Goal: Transaction & Acquisition: Purchase product/service

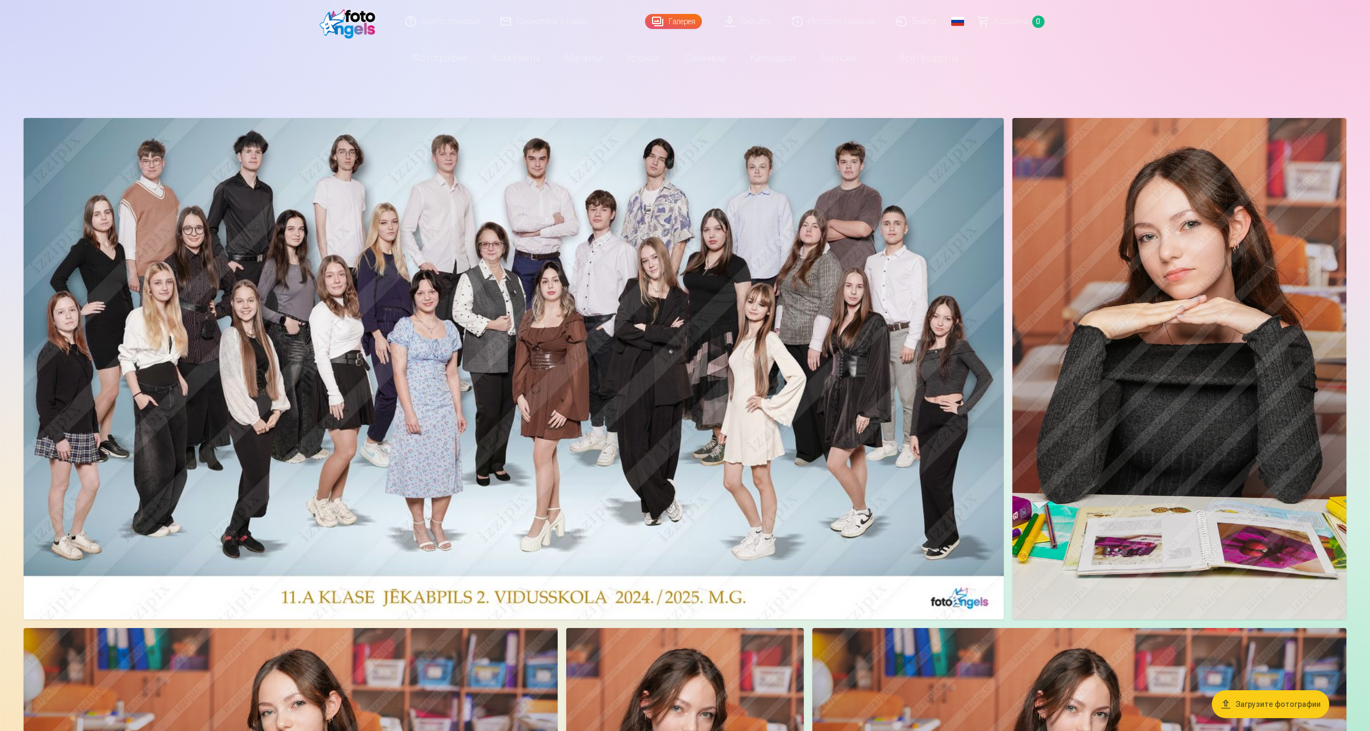
click at [1068, 286] on img at bounding box center [1179, 368] width 334 height 501
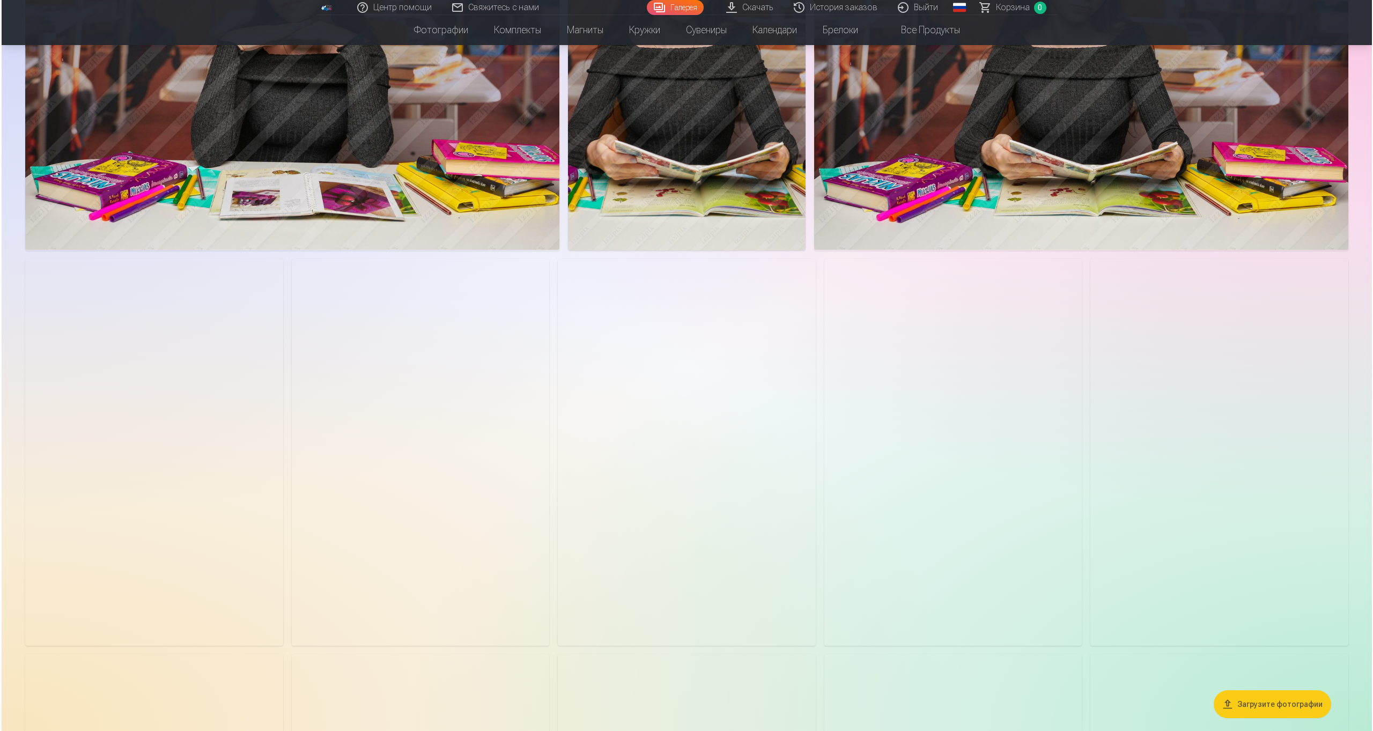
scroll to position [854, 0]
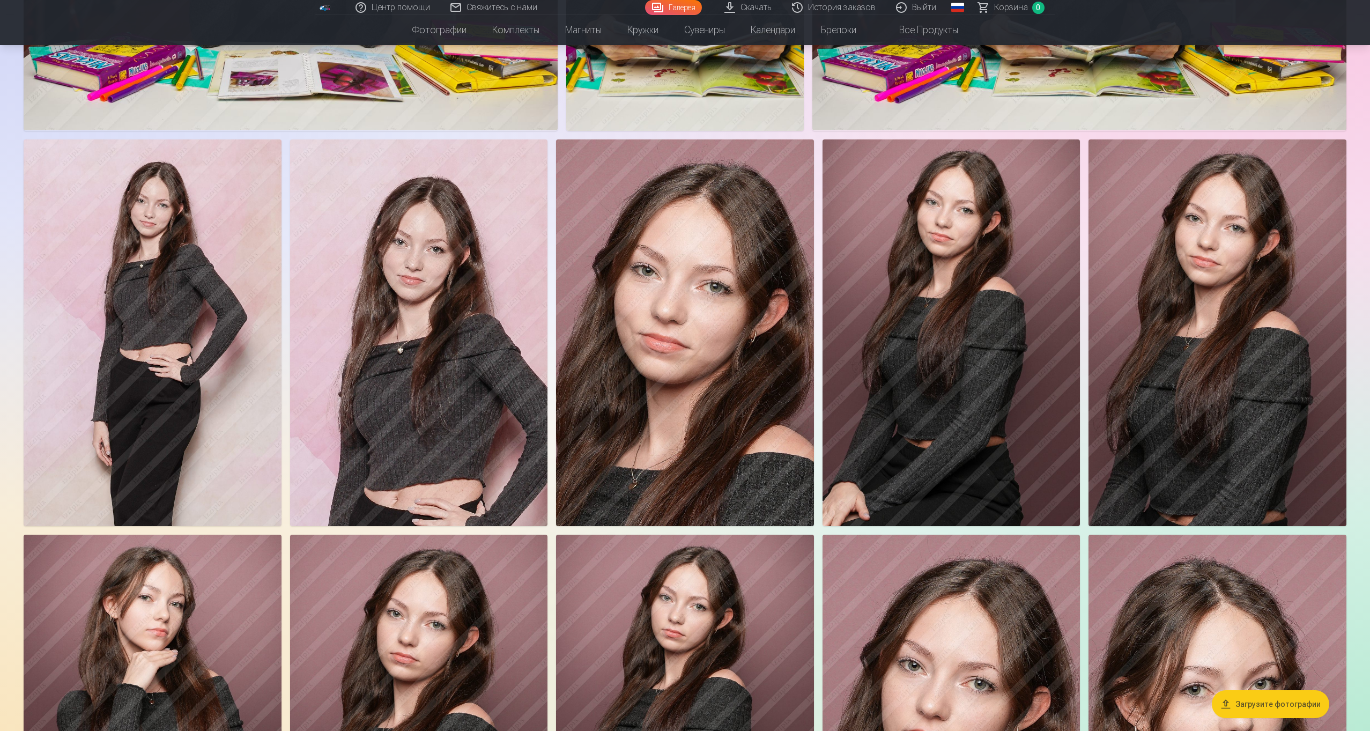
click at [868, 455] on img at bounding box center [952, 332] width 258 height 387
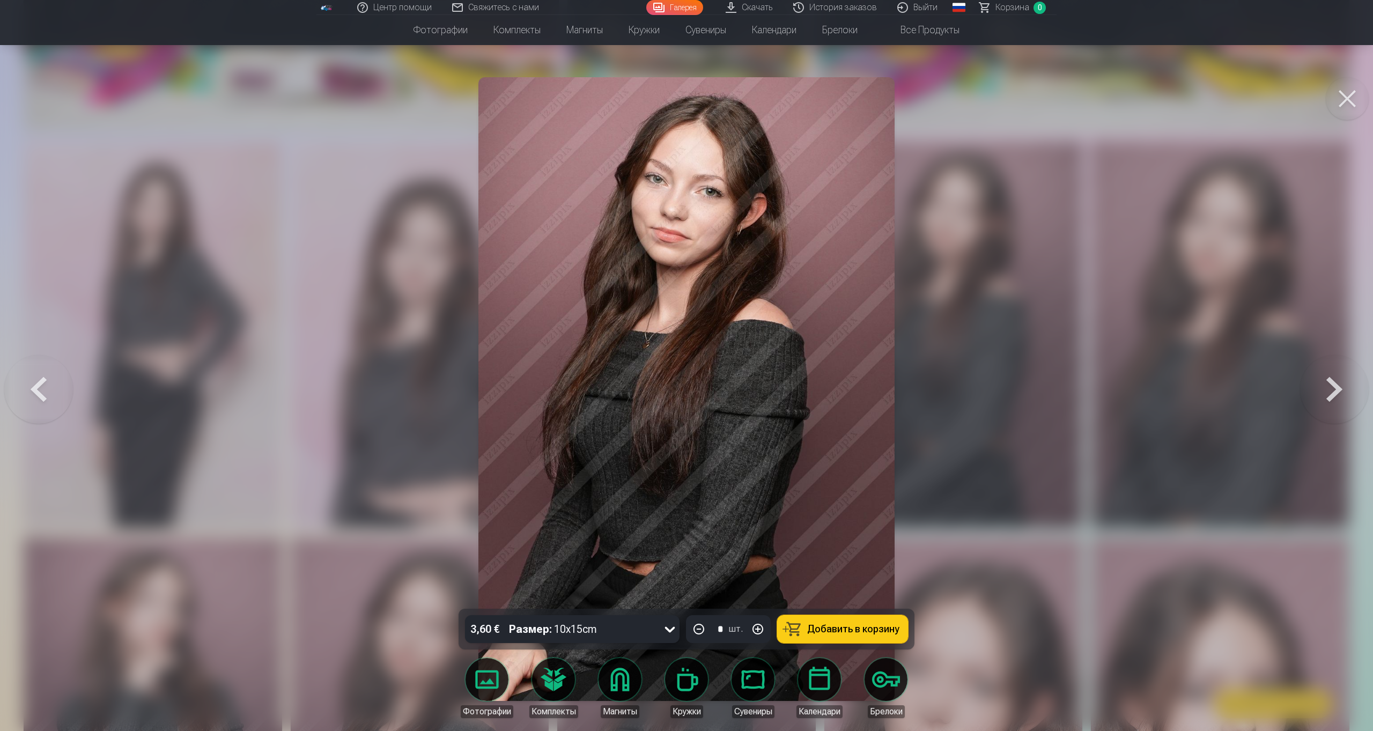
click at [1331, 402] on button at bounding box center [1334, 389] width 69 height 418
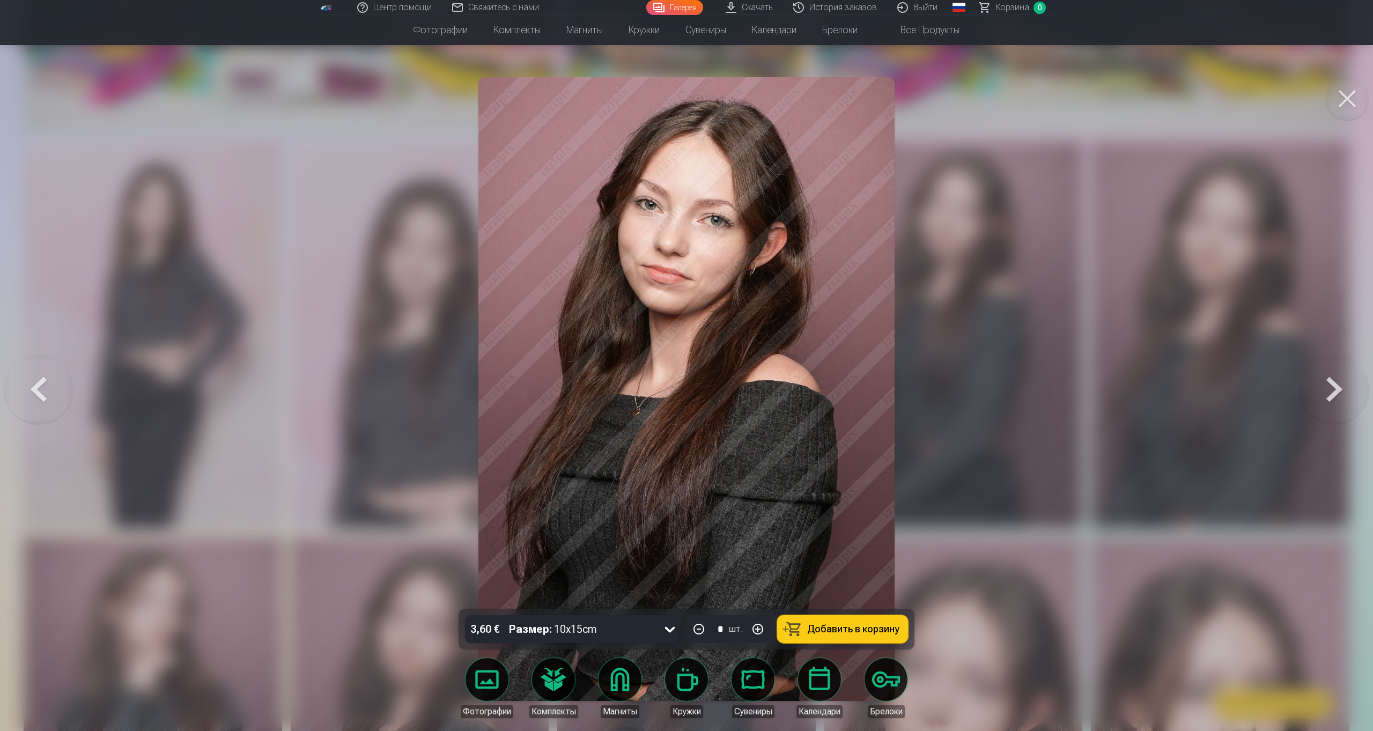
click at [1331, 402] on button at bounding box center [1334, 389] width 69 height 418
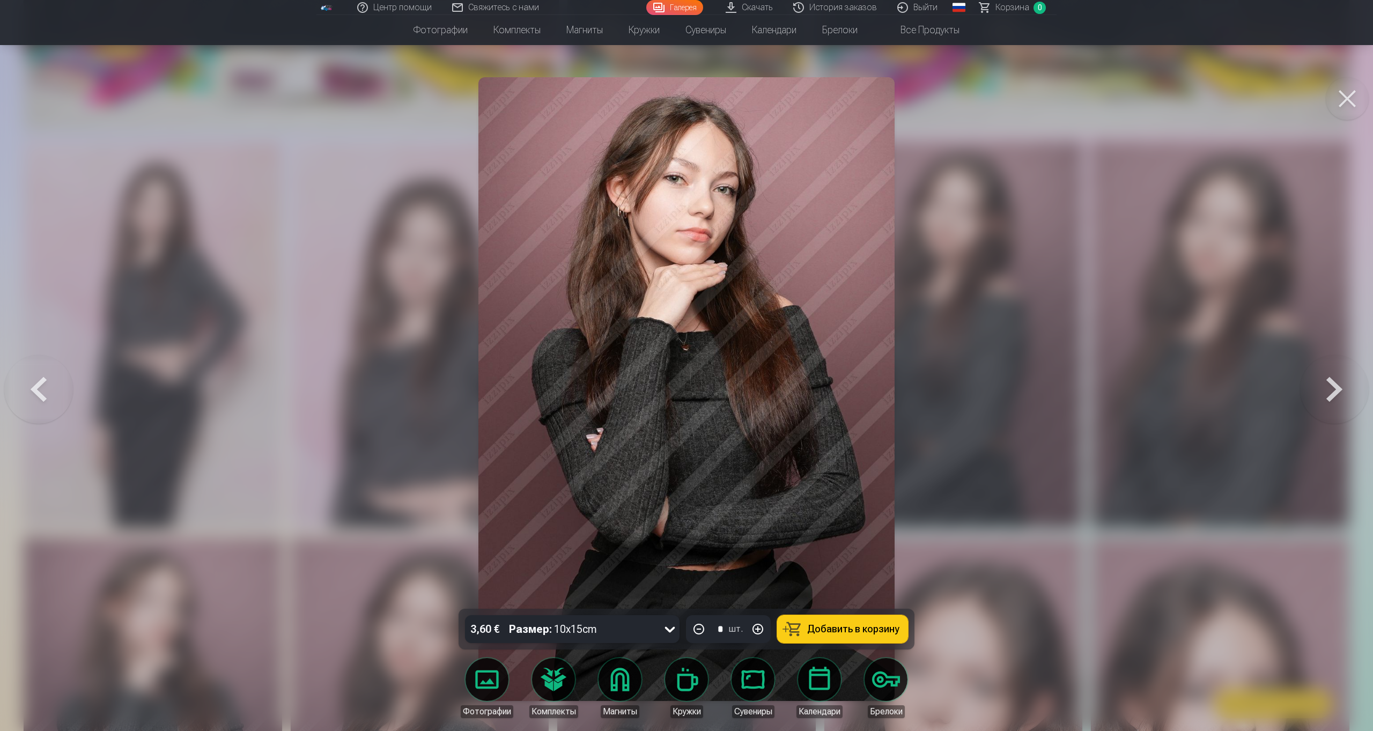
click at [1331, 402] on button at bounding box center [1334, 389] width 69 height 418
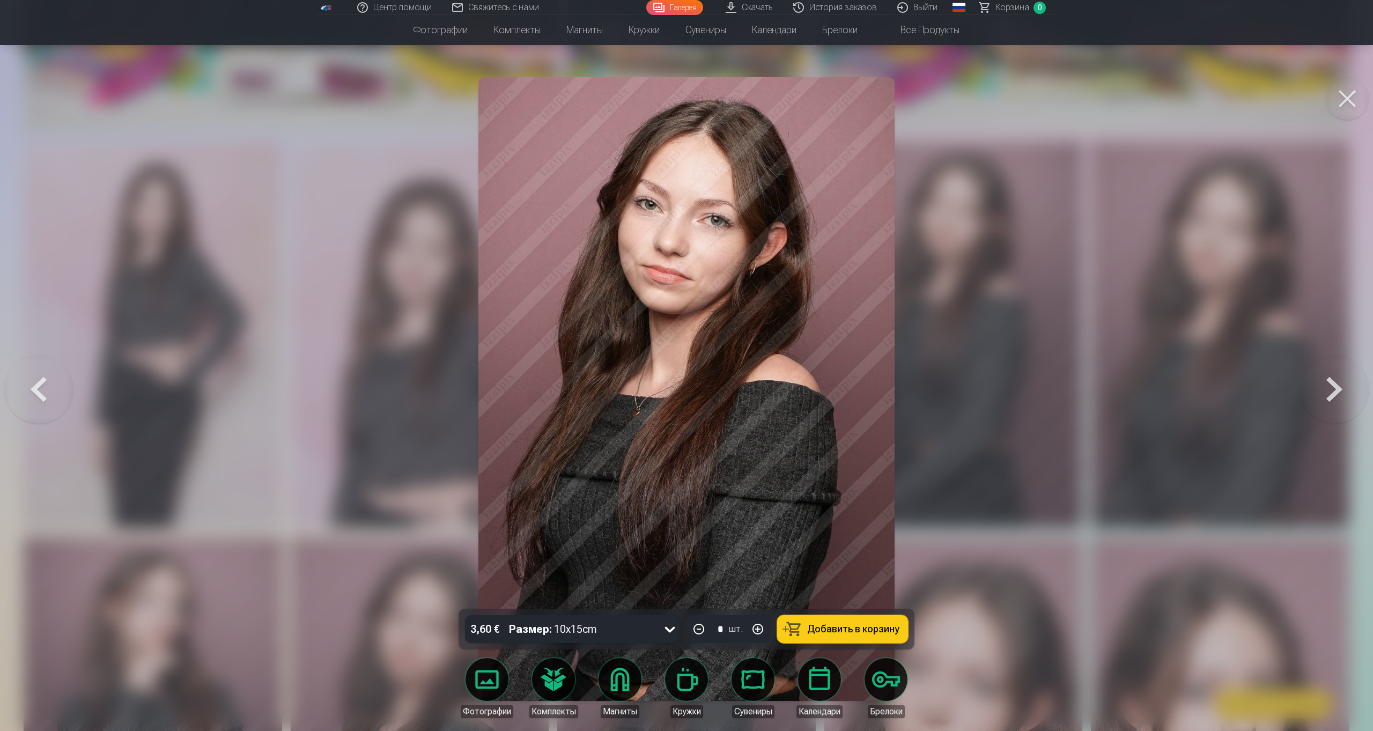
click at [1341, 100] on button at bounding box center [1347, 98] width 43 height 43
click at [663, 9] on link "Галерея" at bounding box center [674, 7] width 57 height 15
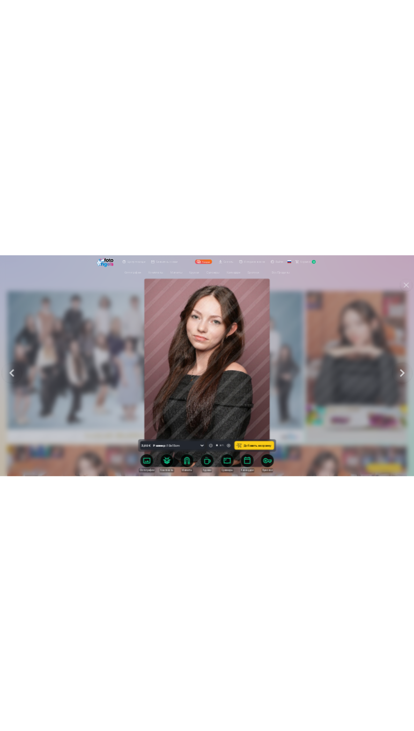
scroll to position [854, 0]
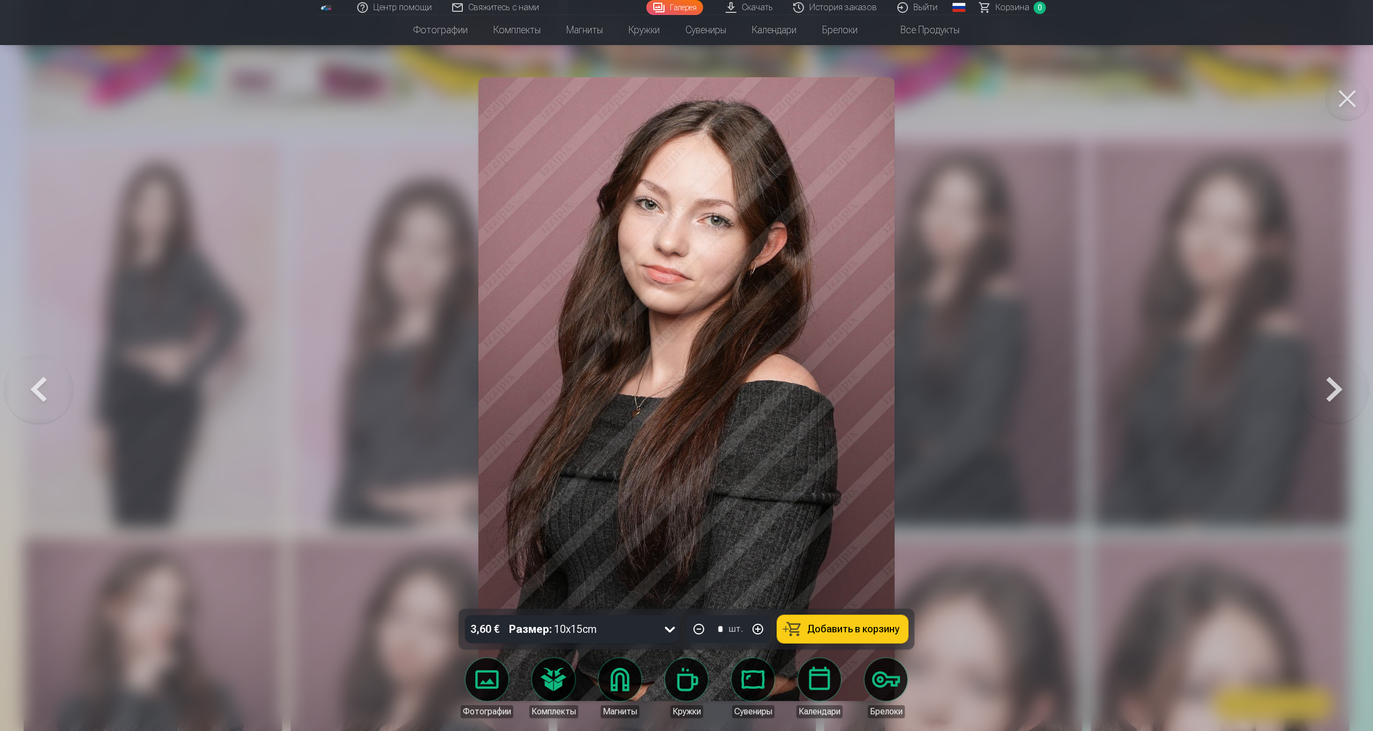
click at [641, 628] on div "3,60 € Размер : 10x15cm" at bounding box center [562, 629] width 194 height 28
click at [1029, 418] on div at bounding box center [686, 365] width 1373 height 731
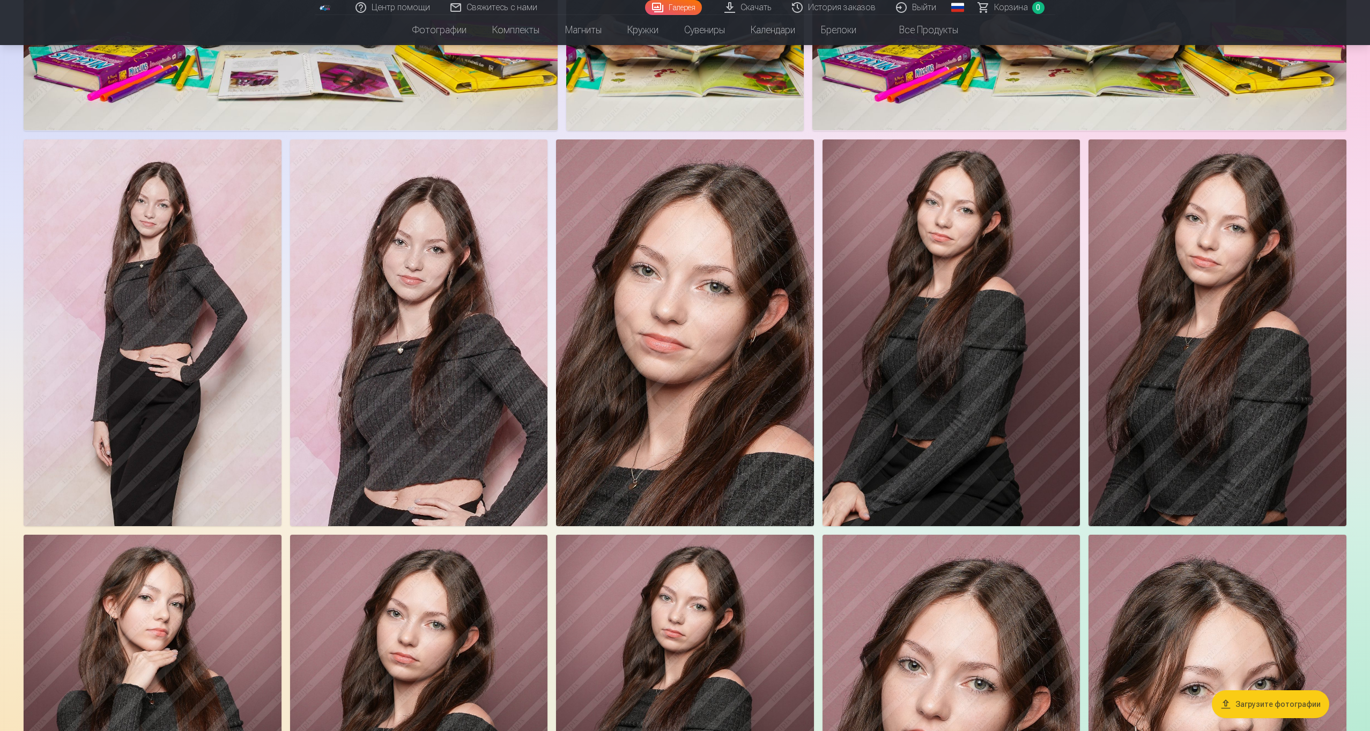
click at [1029, 418] on img at bounding box center [952, 332] width 258 height 387
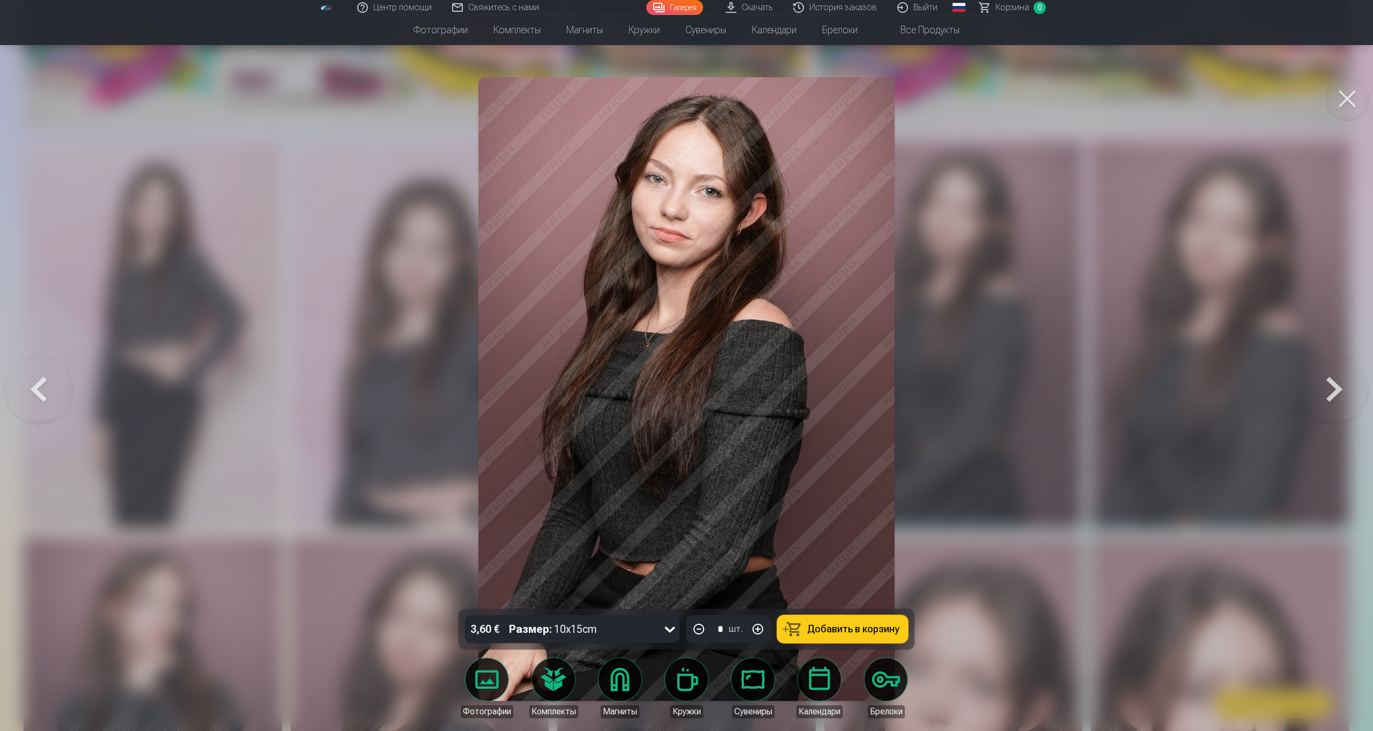
click at [1029, 418] on div at bounding box center [686, 365] width 1373 height 731
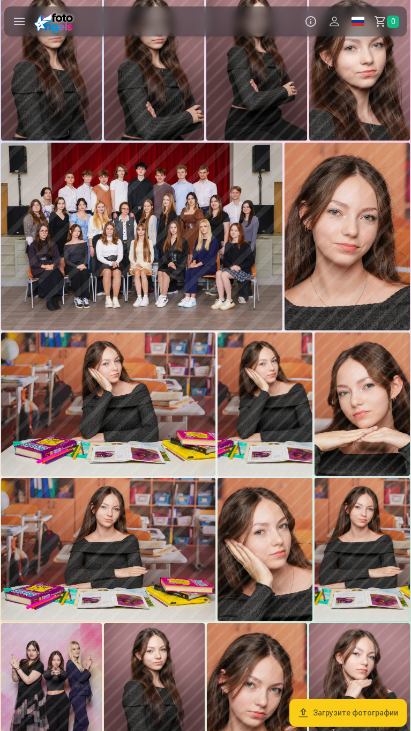
click at [20, 18] on label at bounding box center [19, 21] width 30 height 30
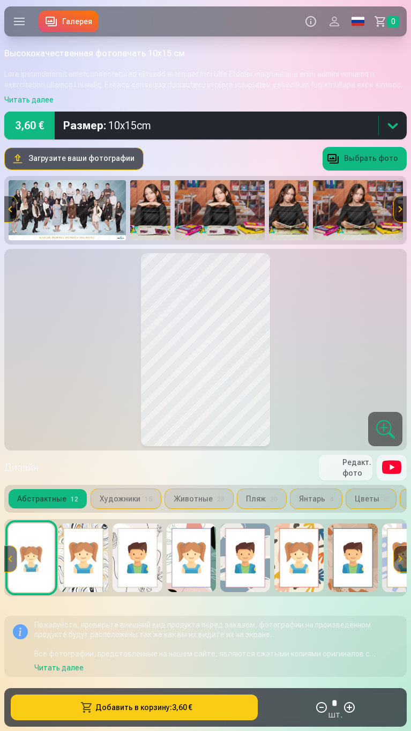
click at [68, 27] on link "Галерея" at bounding box center [69, 21] width 60 height 21
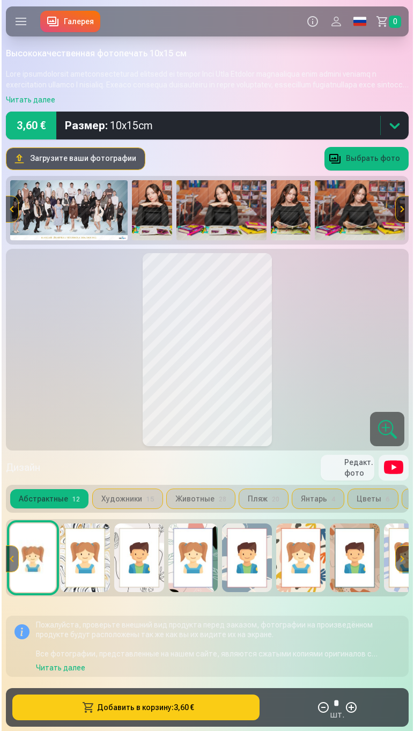
scroll to position [854, 0]
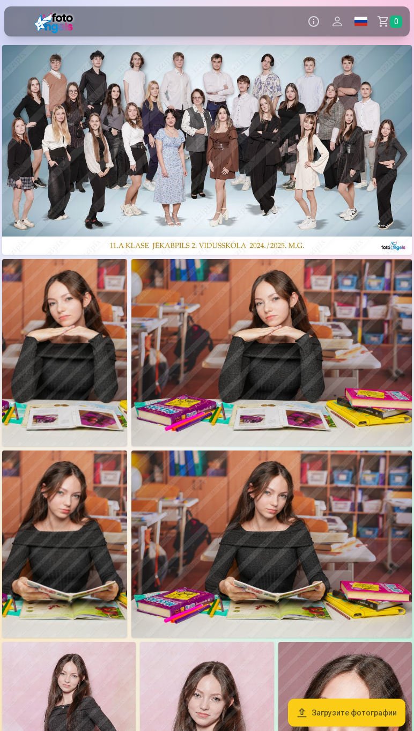
scroll to position [46, 0]
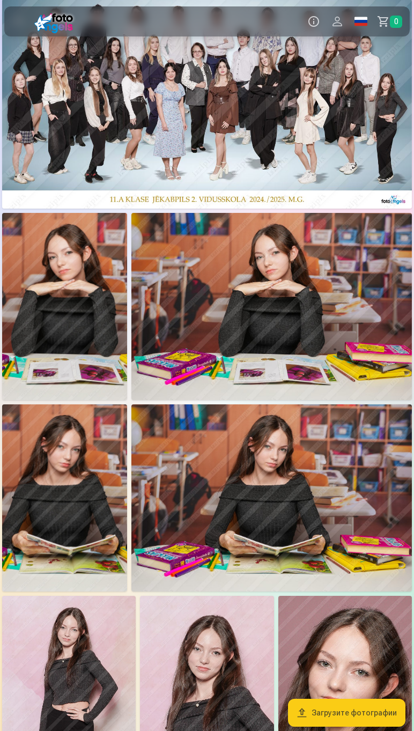
click at [18, 21] on label at bounding box center [19, 21] width 30 height 30
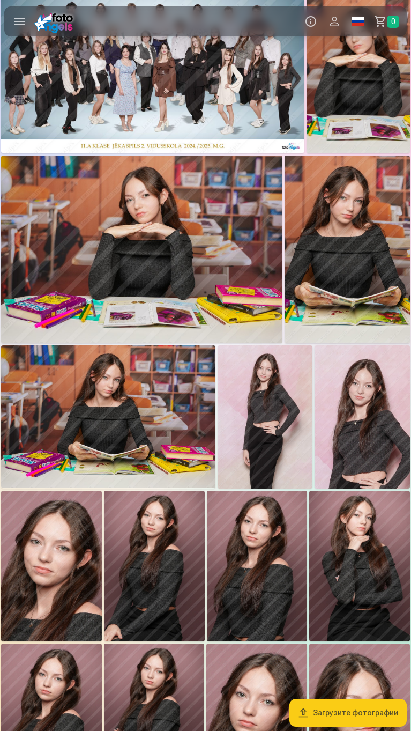
click at [18, 21] on label at bounding box center [19, 21] width 30 height 30
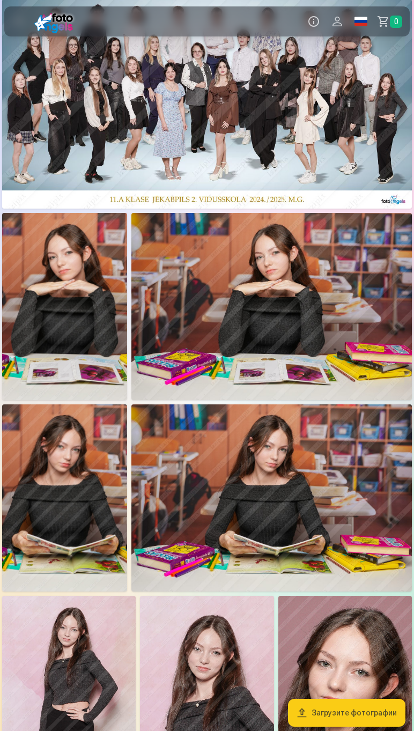
click at [18, 21] on label at bounding box center [19, 21] width 30 height 30
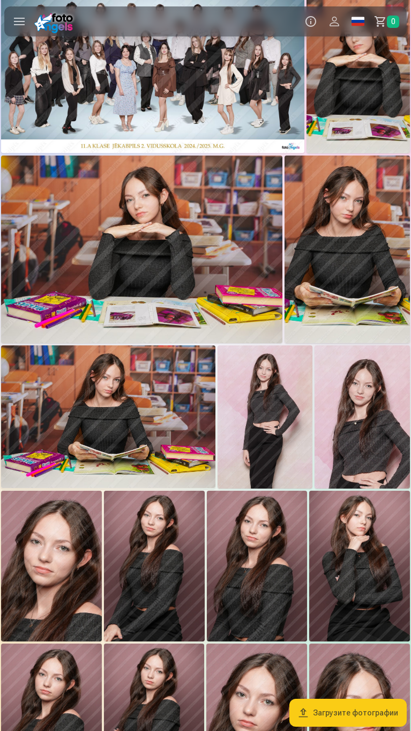
click at [18, 21] on label at bounding box center [19, 21] width 30 height 30
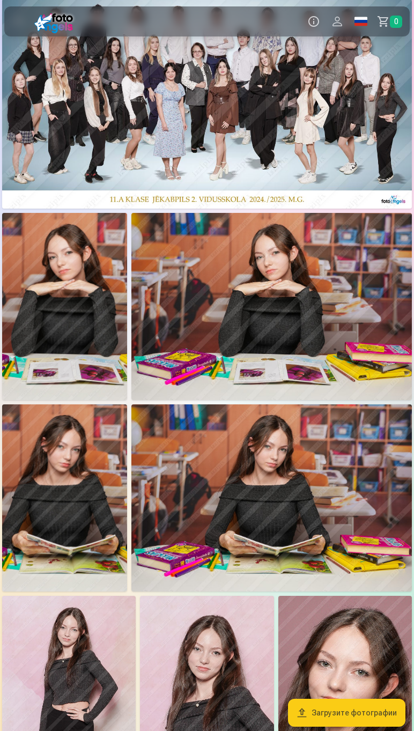
click at [18, 21] on label at bounding box center [19, 21] width 30 height 30
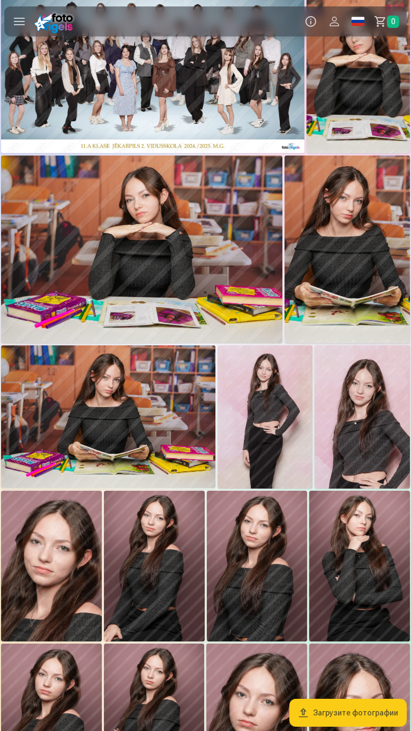
click at [18, 21] on label at bounding box center [19, 21] width 30 height 30
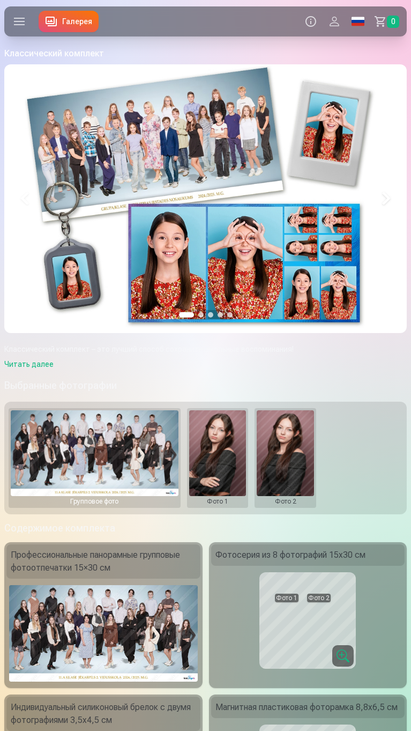
click at [219, 434] on button at bounding box center [217, 457] width 57 height 95
click at [214, 453] on button "Заменить фото" at bounding box center [218, 458] width 93 height 30
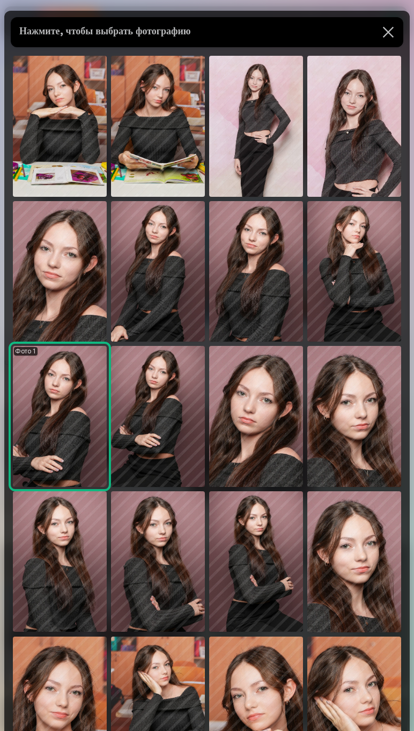
click at [249, 440] on img at bounding box center [256, 416] width 94 height 141
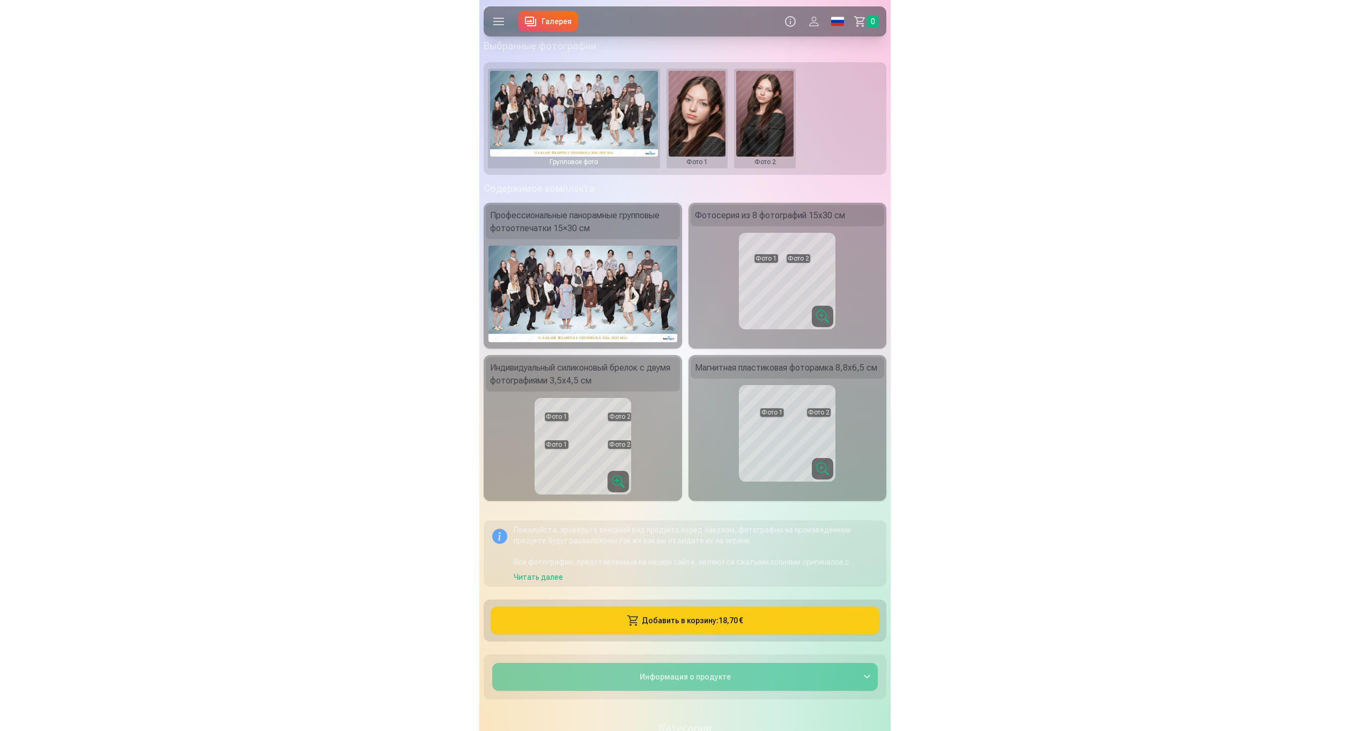
scroll to position [340, 0]
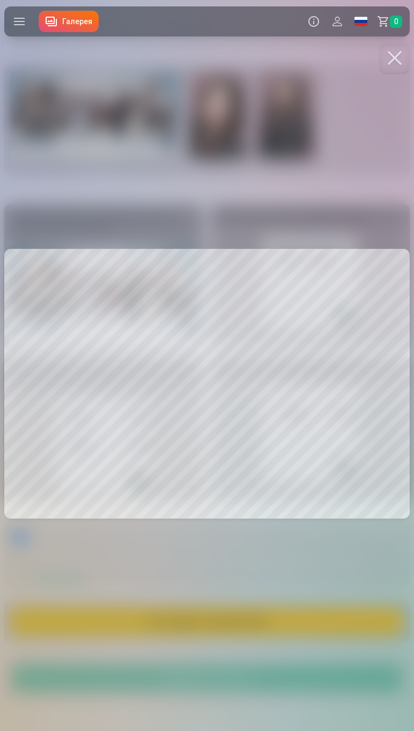
click at [213, 542] on div at bounding box center [207, 365] width 414 height 731
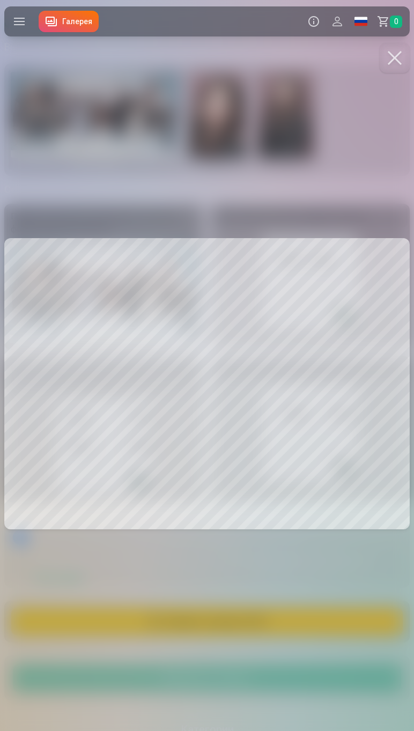
click at [372, 216] on div at bounding box center [207, 365] width 414 height 731
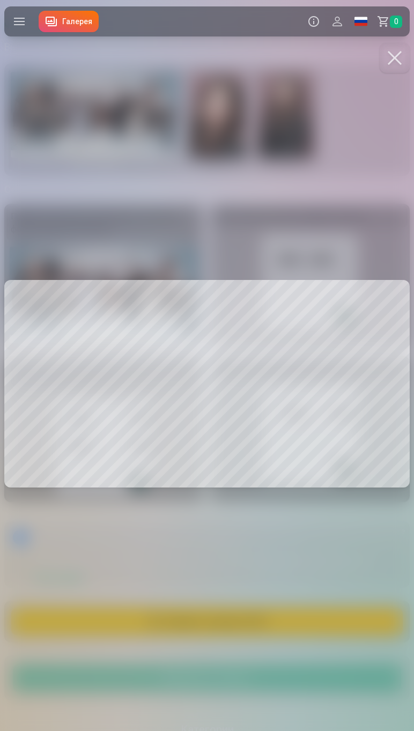
click at [323, 232] on div at bounding box center [207, 365] width 414 height 731
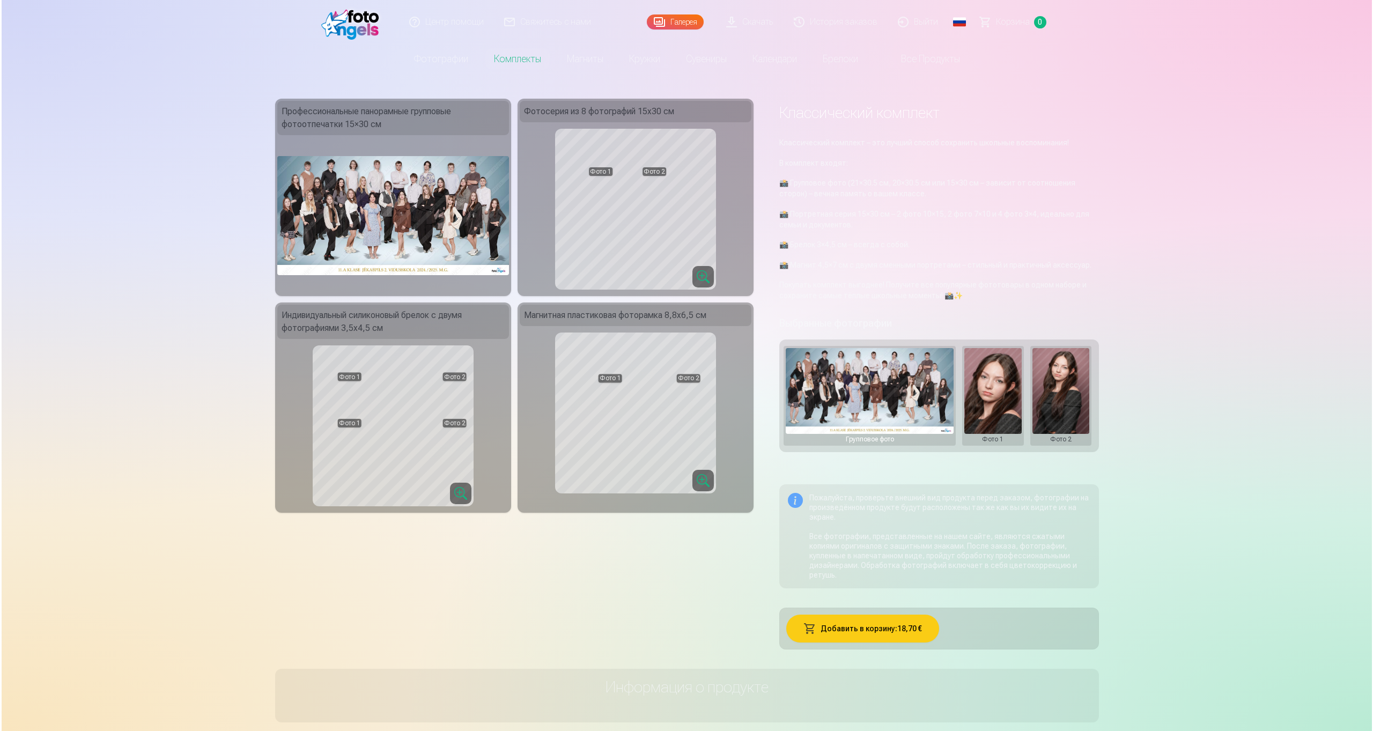
scroll to position [0, 0]
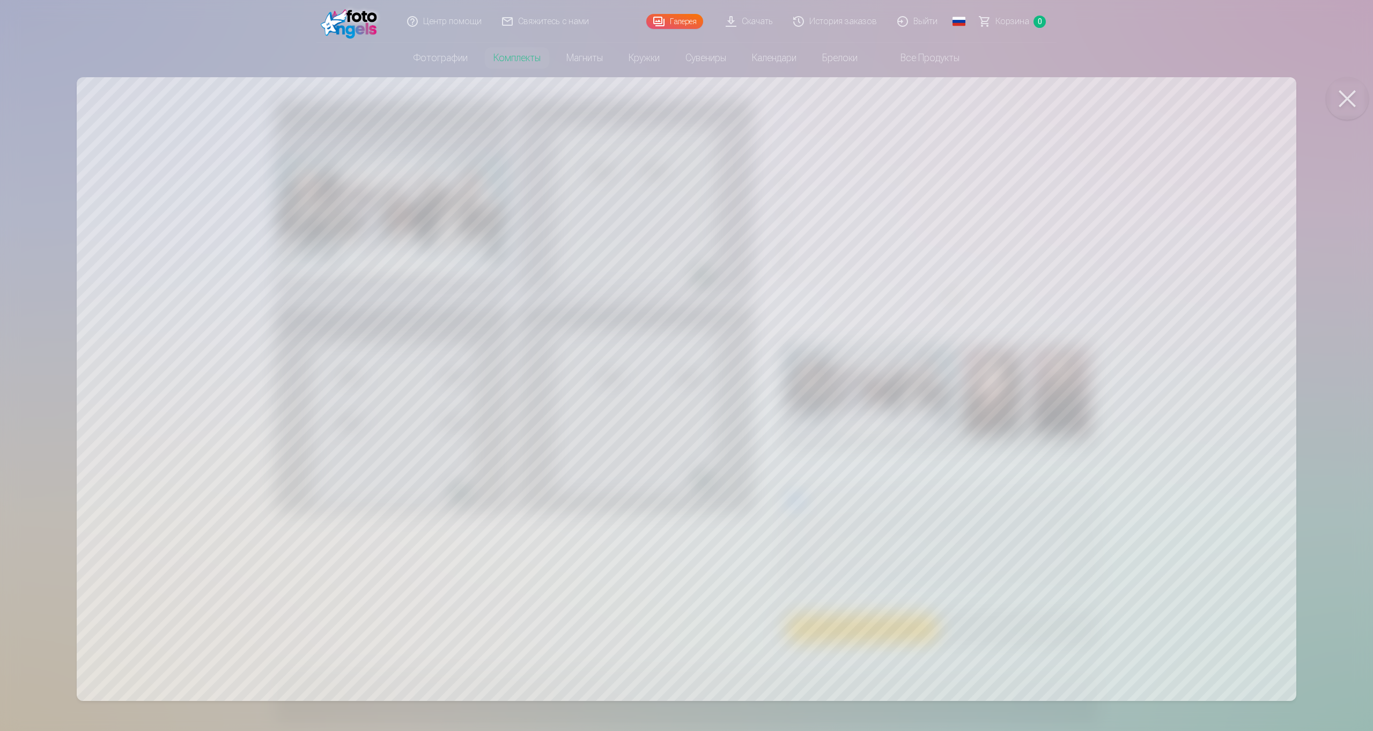
click at [413, 116] on button at bounding box center [1347, 98] width 43 height 43
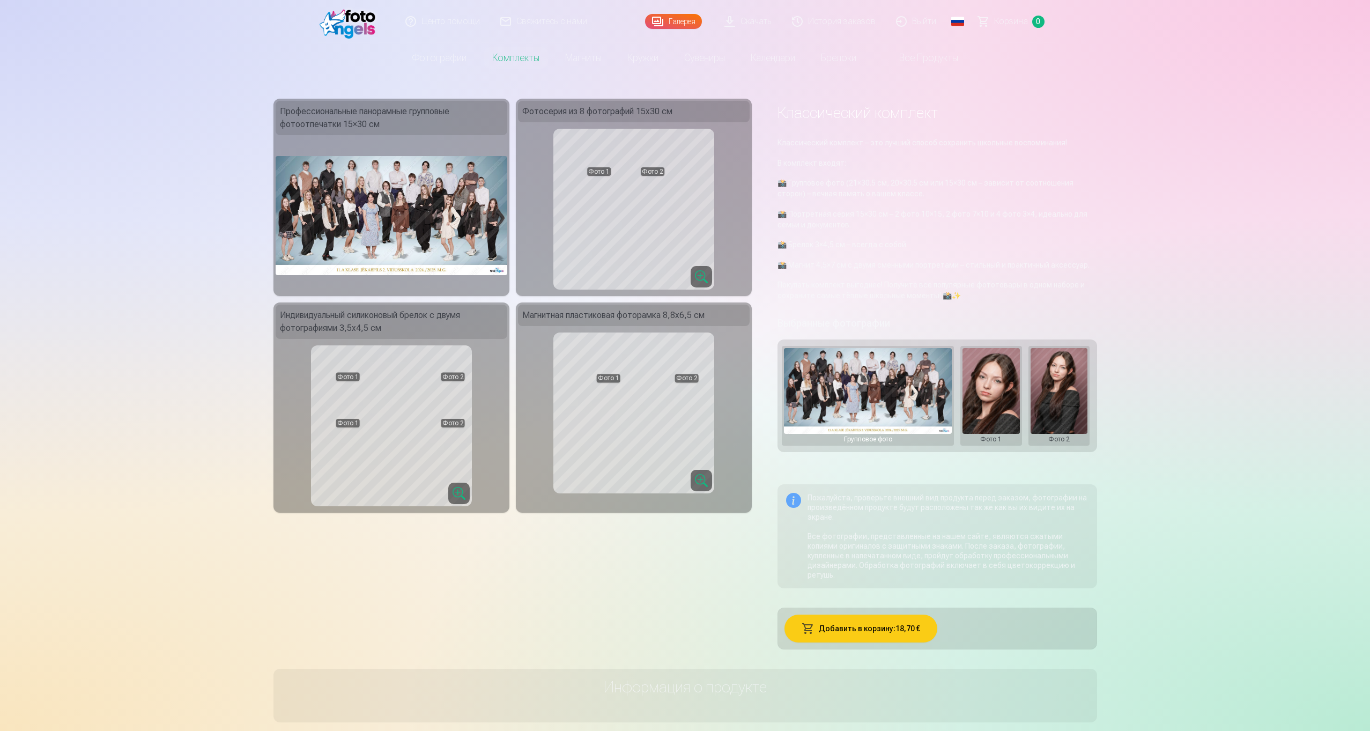
click at [413, 235] on img at bounding box center [392, 215] width 232 height 119
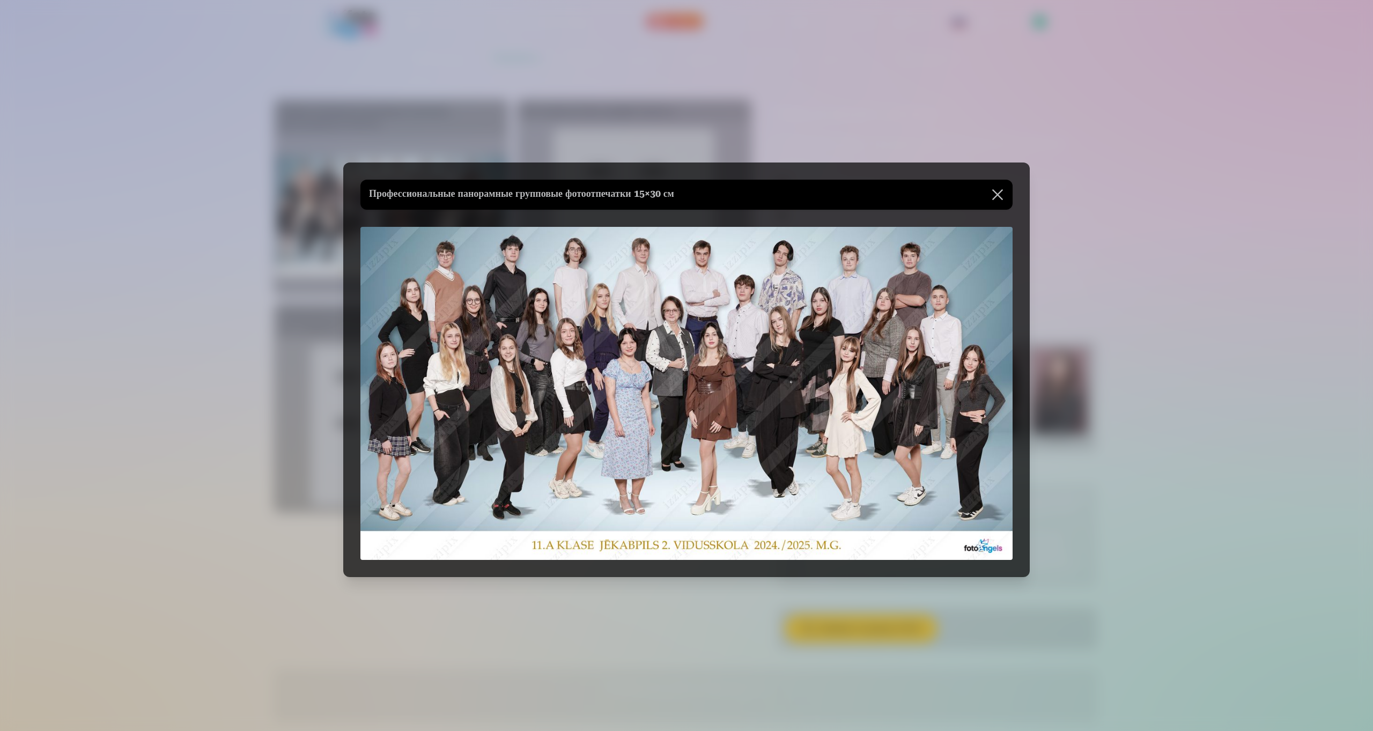
click at [413, 107] on div at bounding box center [686, 365] width 1373 height 731
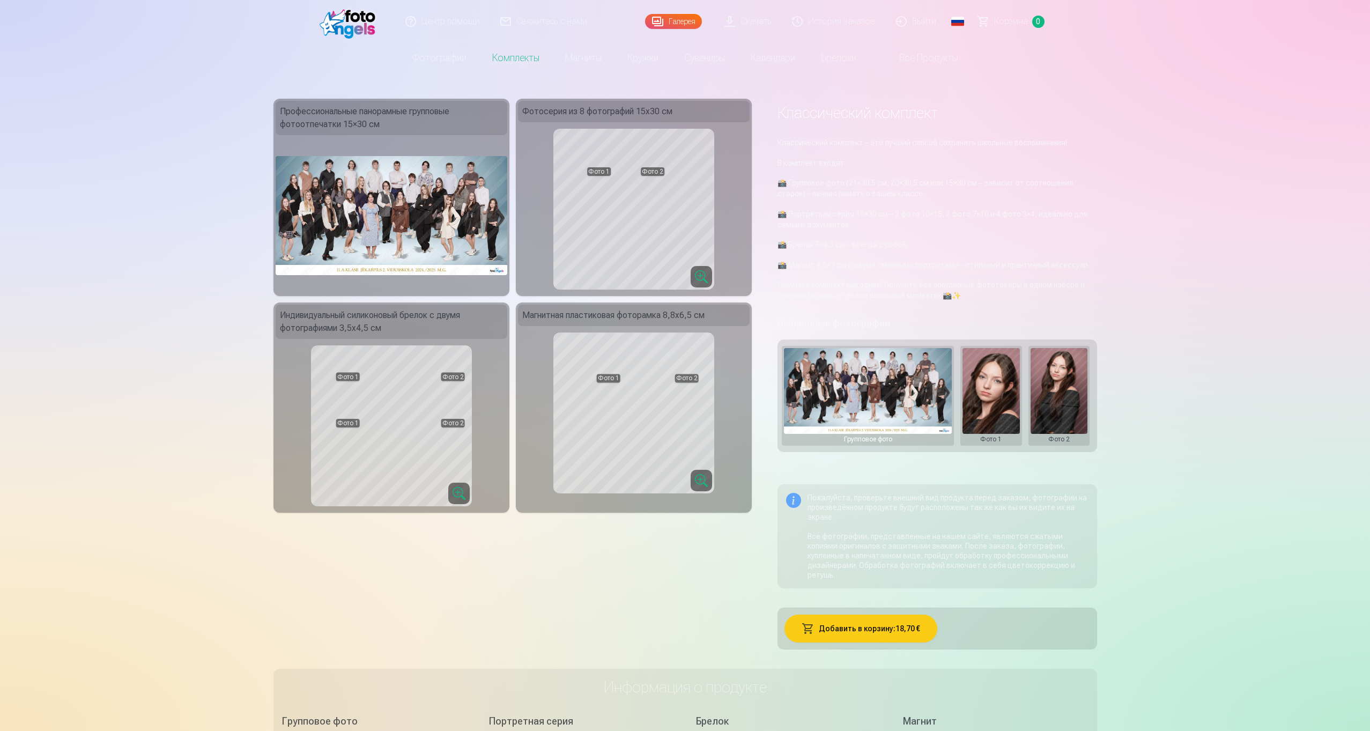
click at [422, 226] on img at bounding box center [392, 215] width 232 height 119
click at [996, 397] on button at bounding box center [991, 395] width 57 height 95
click at [998, 397] on button "Заменить фото" at bounding box center [991, 396] width 93 height 30
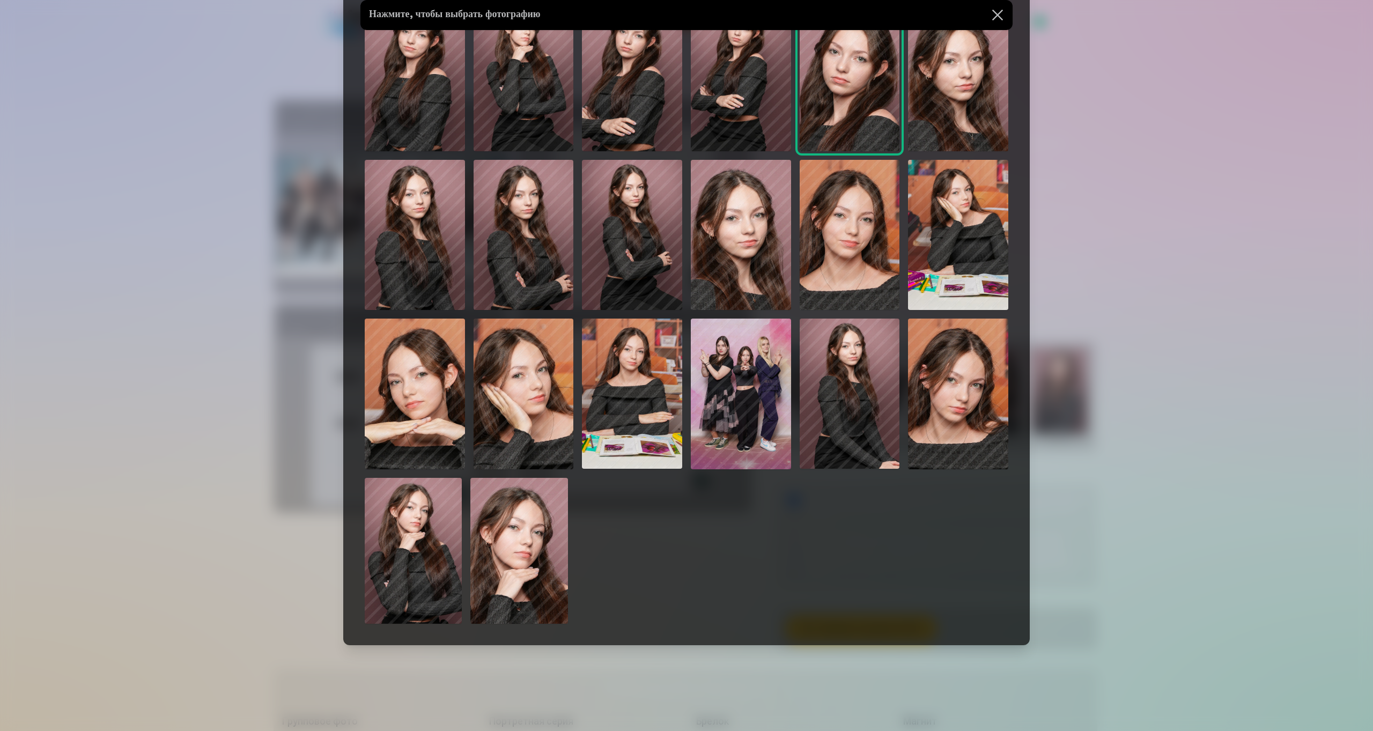
scroll to position [248, 0]
click at [532, 418] on img at bounding box center [523, 394] width 100 height 150
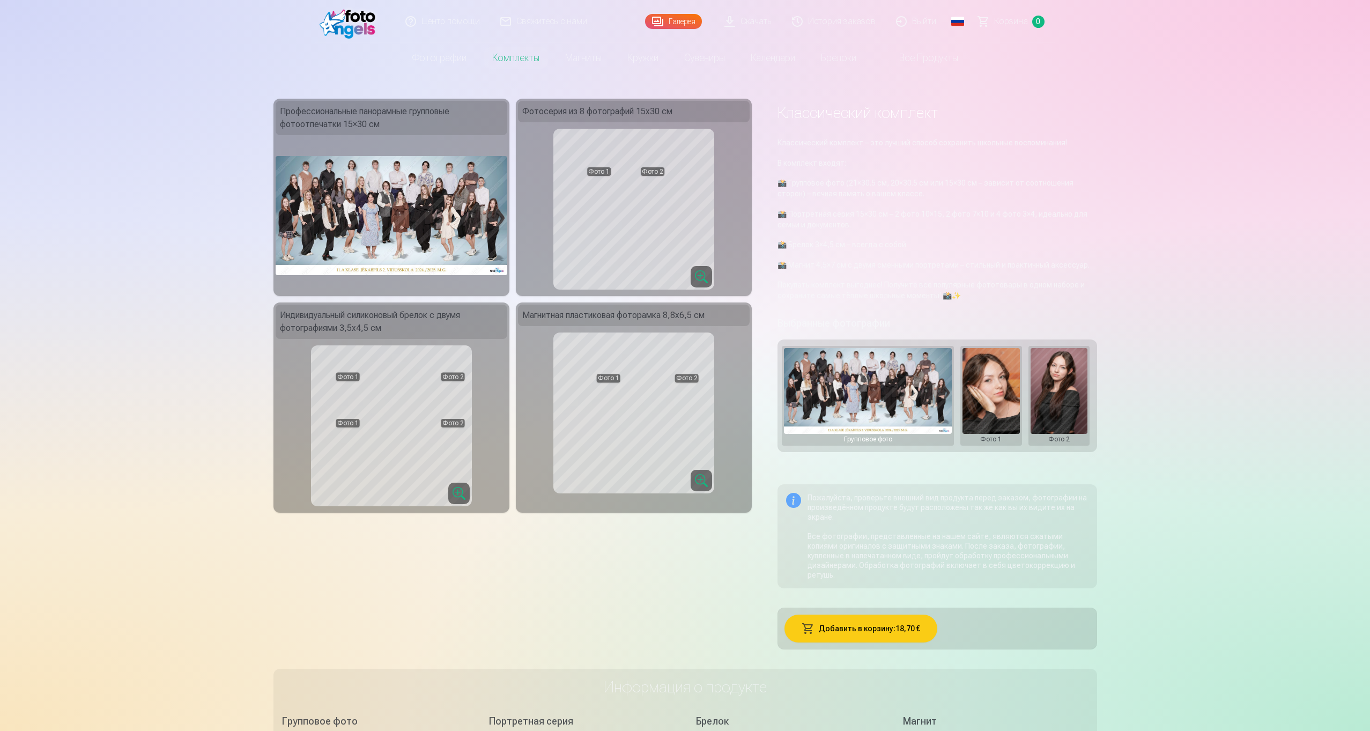
click at [1056, 417] on button at bounding box center [1059, 395] width 57 height 95
click at [1053, 395] on button "Заменить фото" at bounding box center [1059, 396] width 93 height 30
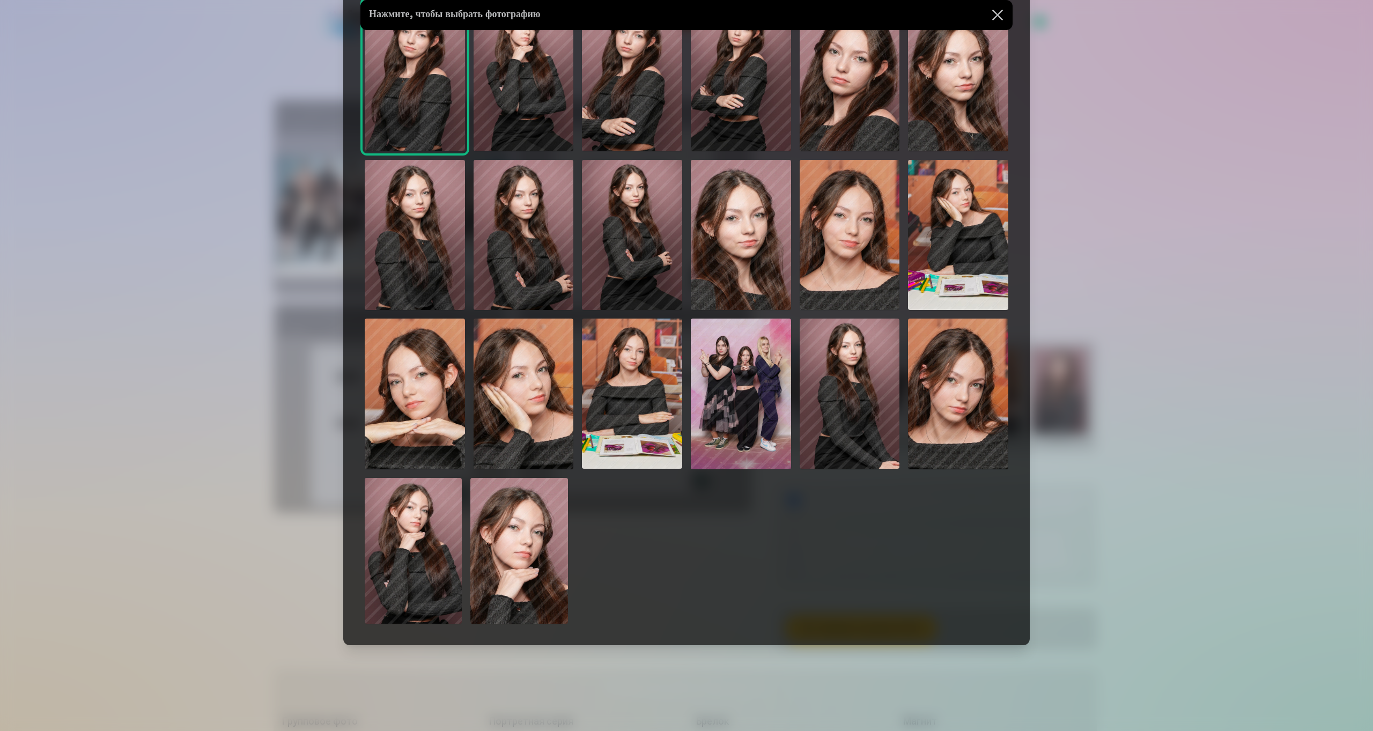
click at [727, 424] on img at bounding box center [741, 394] width 100 height 150
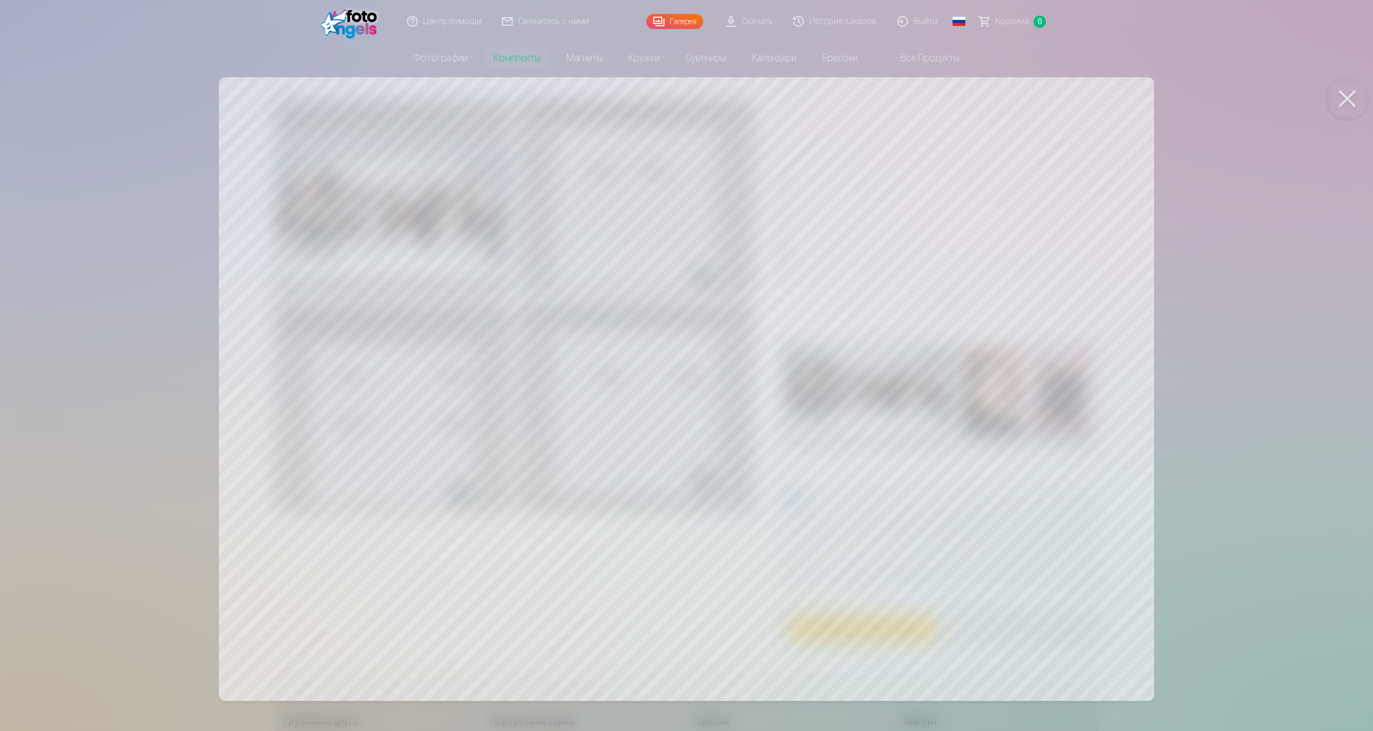
click at [1221, 279] on div at bounding box center [686, 365] width 1373 height 731
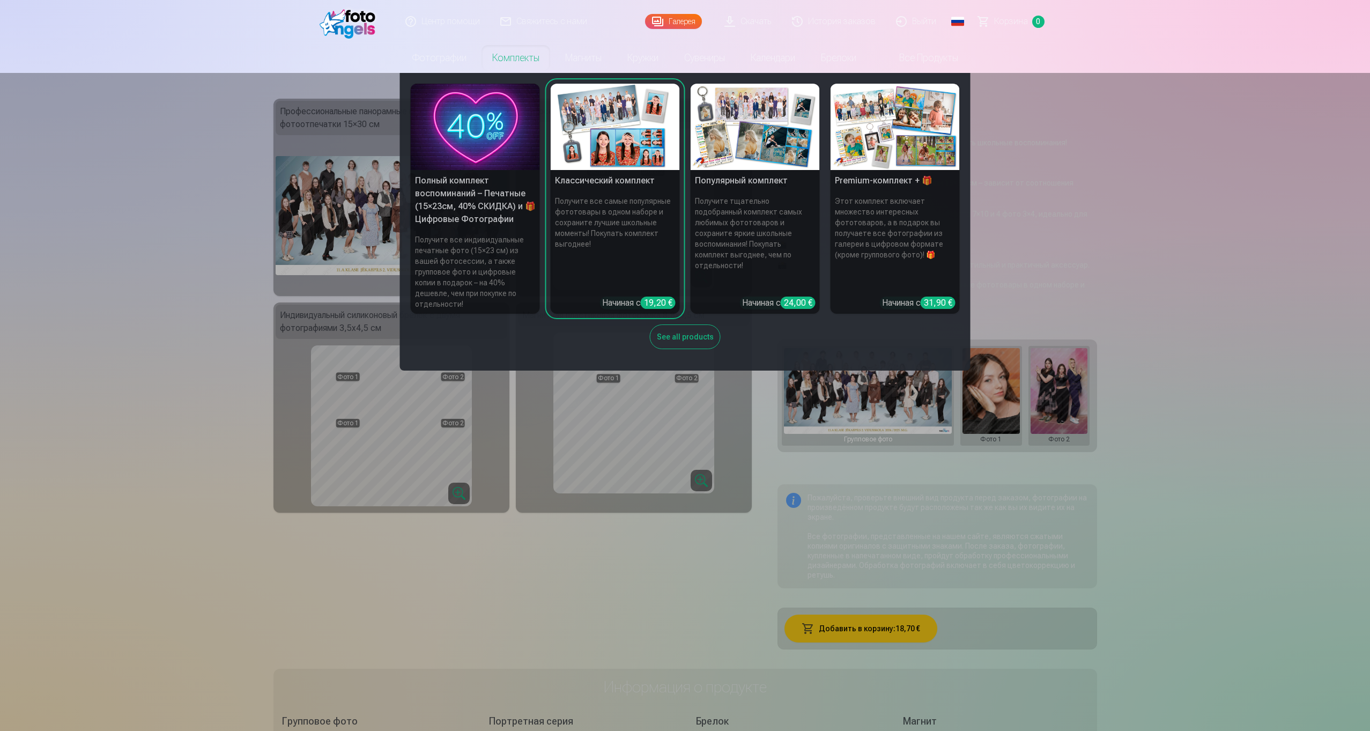
click at [758, 148] on img at bounding box center [755, 127] width 129 height 86
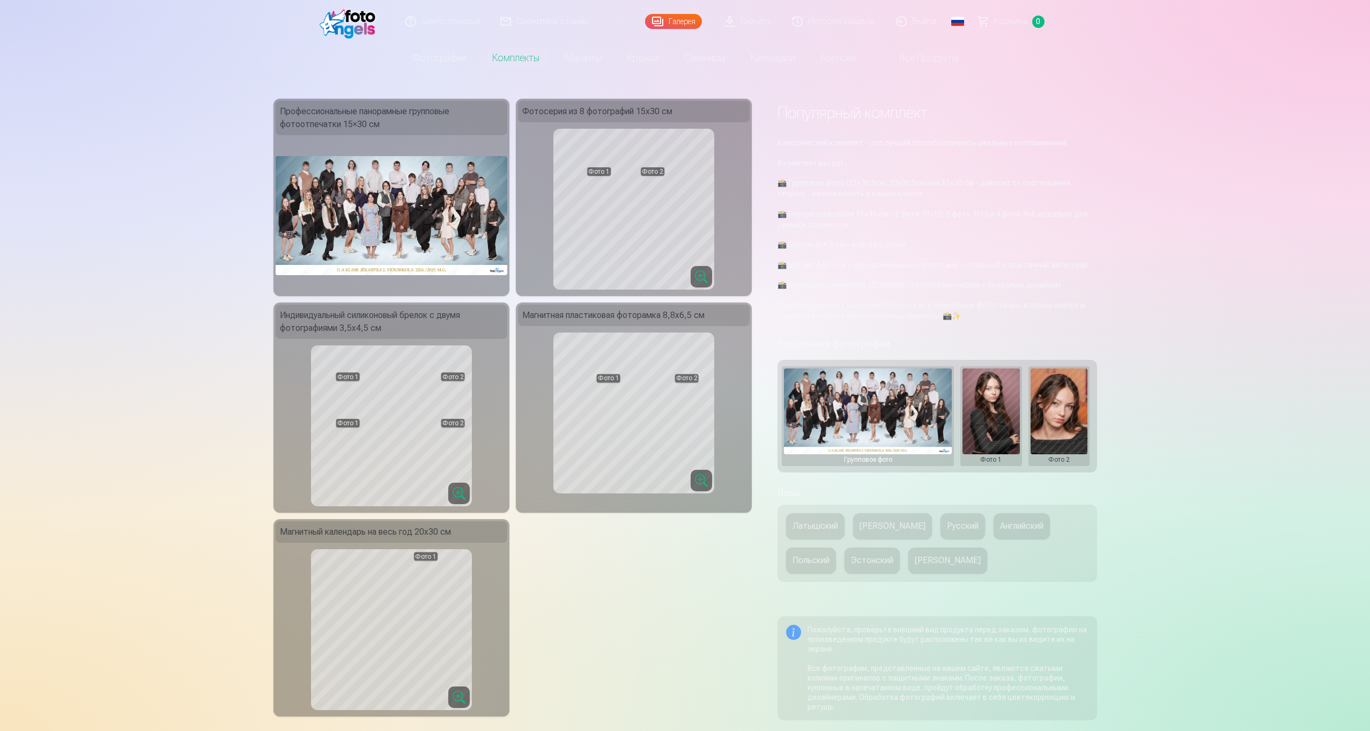
click at [1012, 412] on button at bounding box center [991, 415] width 57 height 95
click at [991, 419] on button "Заменить фото" at bounding box center [991, 416] width 93 height 30
click at [993, 403] on button at bounding box center [991, 415] width 57 height 95
click at [994, 414] on button "Заменить фото" at bounding box center [991, 416] width 93 height 30
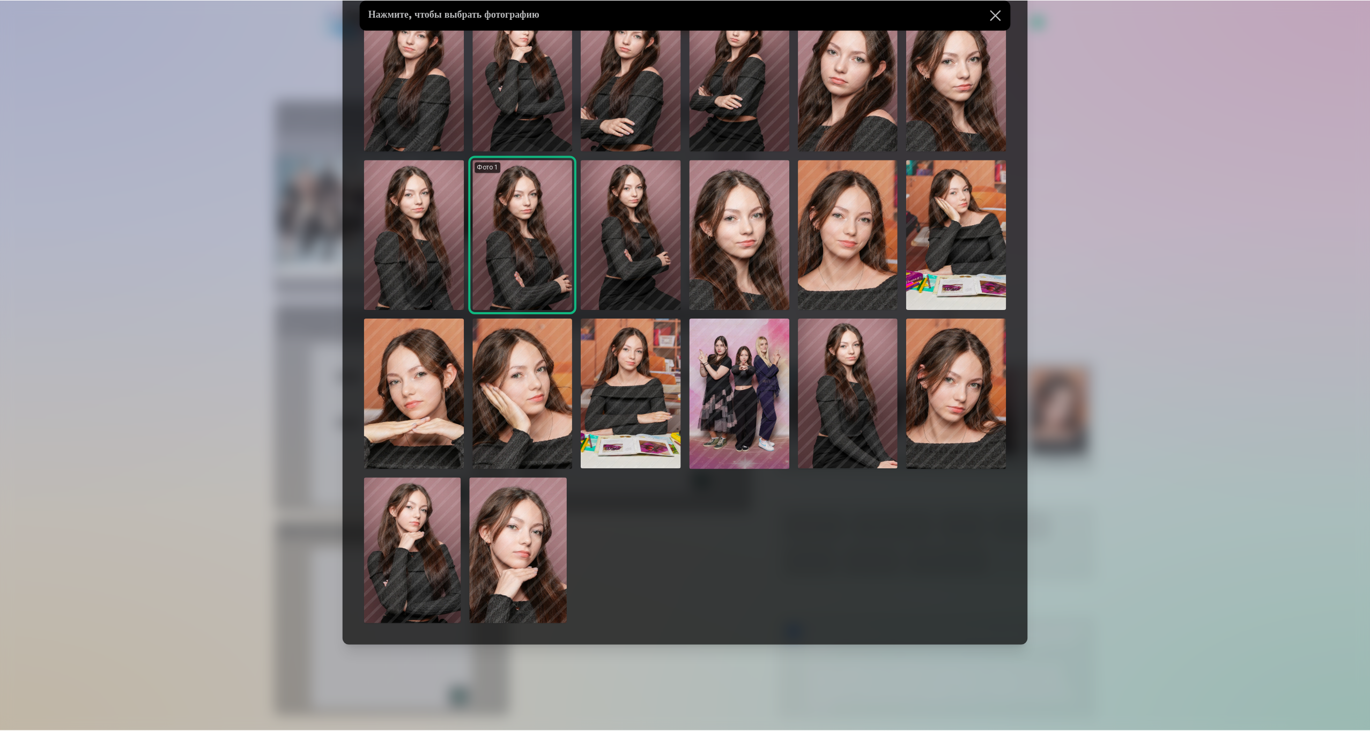
scroll to position [248, 0]
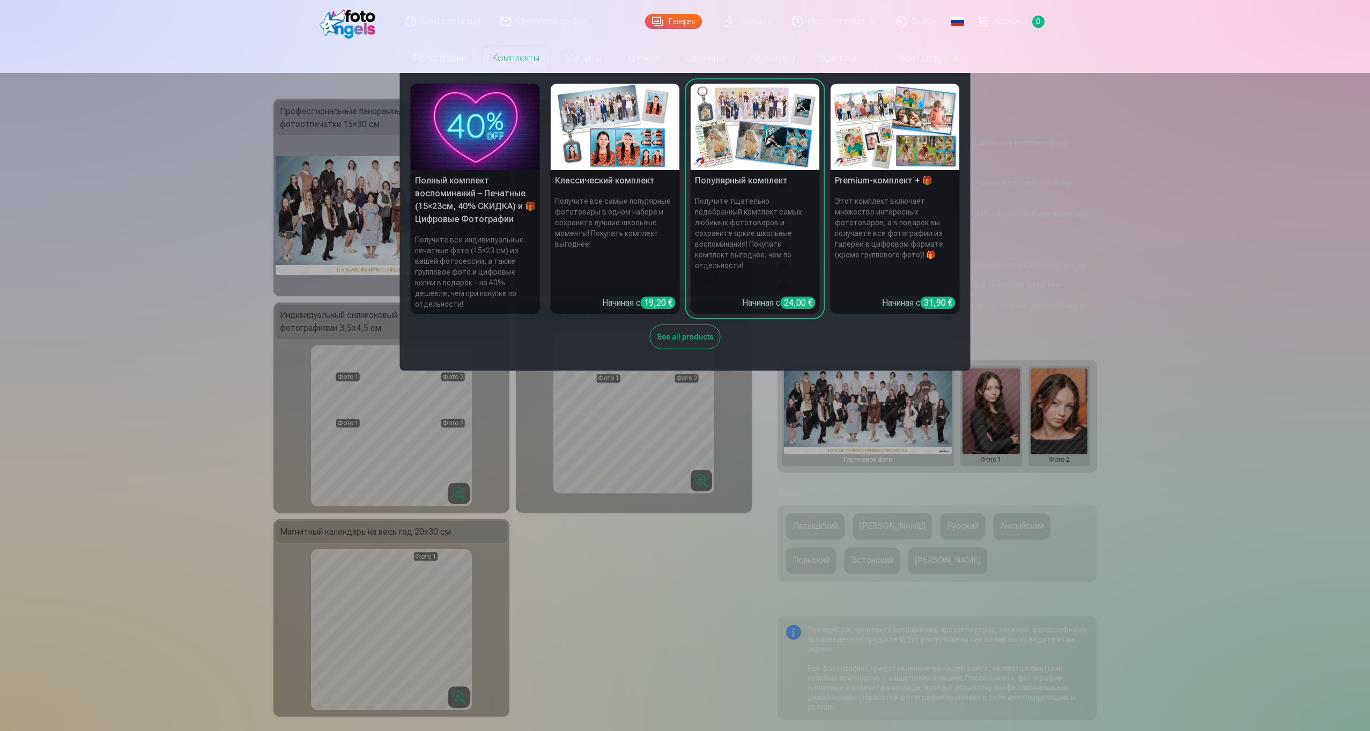
click at [852, 168] on img at bounding box center [895, 127] width 129 height 86
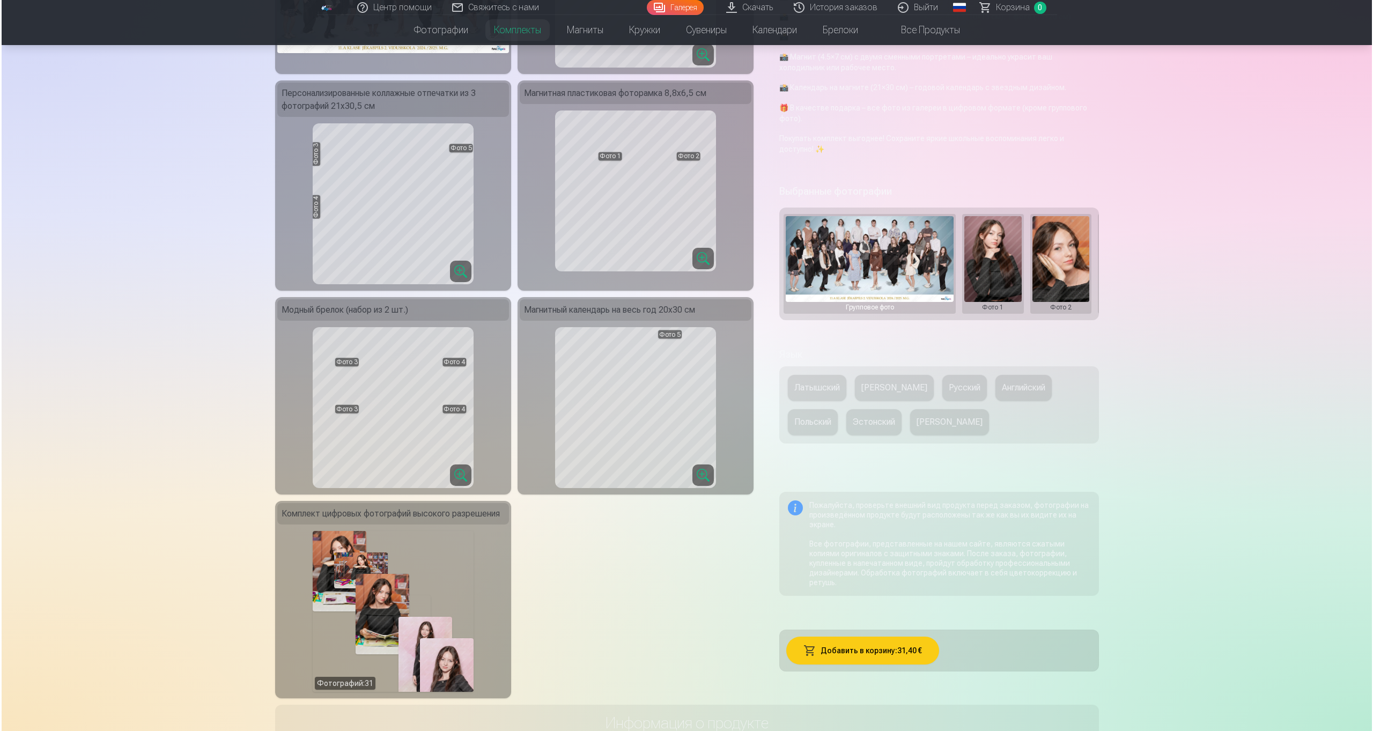
scroll to position [245, 0]
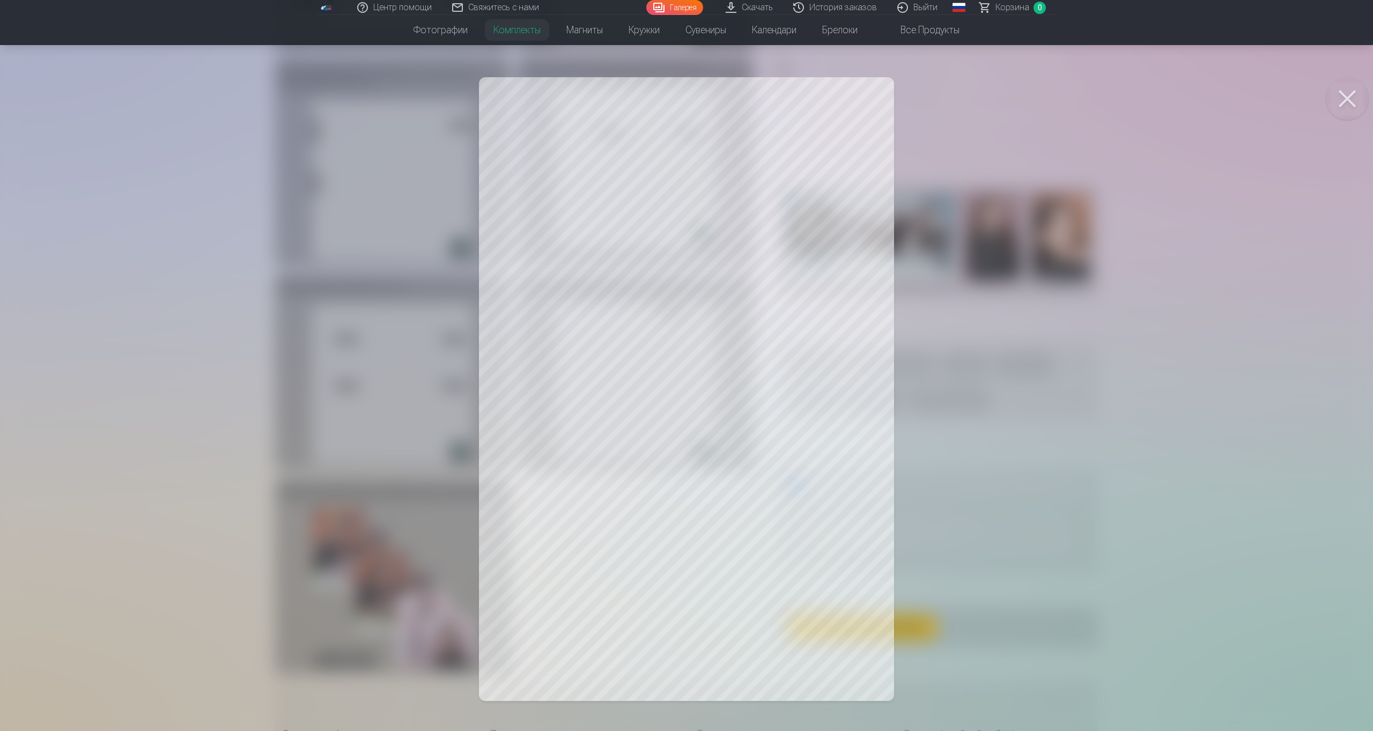
click at [1014, 299] on div at bounding box center [686, 365] width 1373 height 731
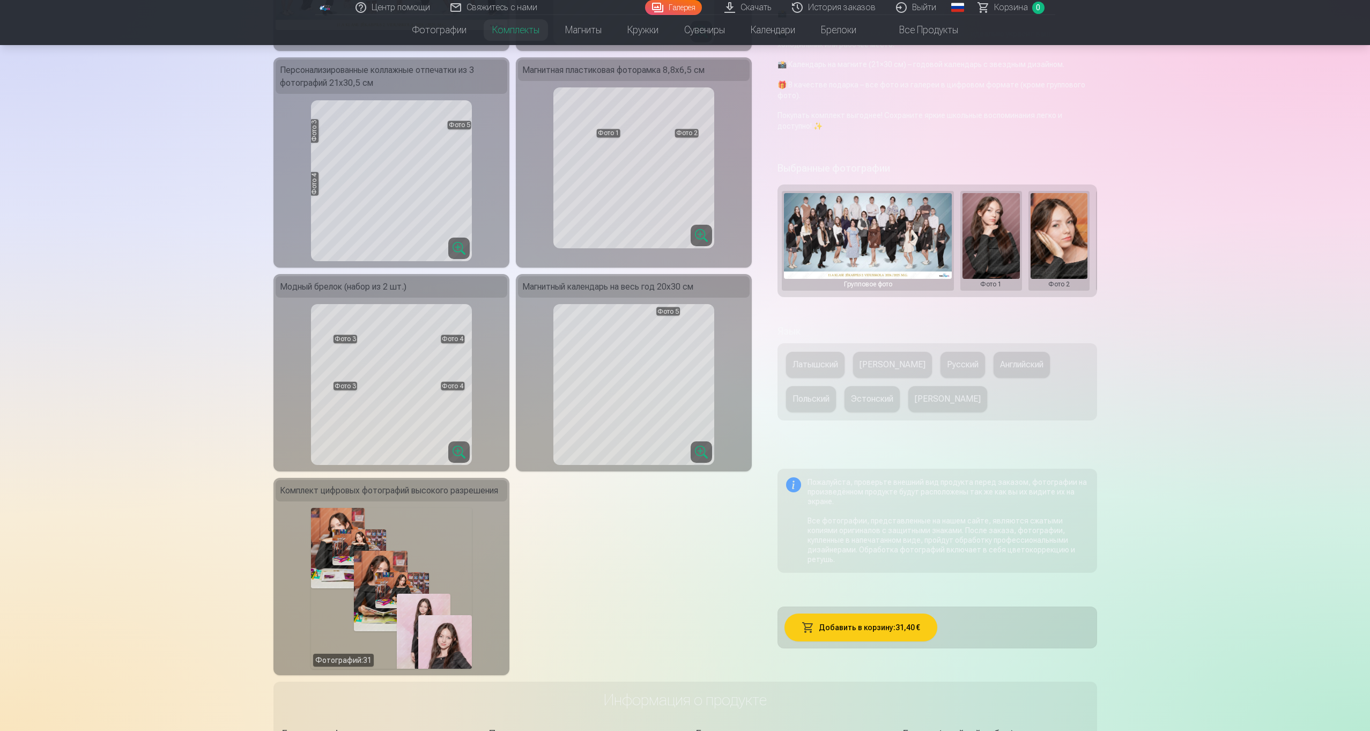
click at [393, 561] on div "Фотографий : 31" at bounding box center [391, 588] width 161 height 161
click at [413, 554] on div "Фотографий : 31" at bounding box center [391, 588] width 161 height 161
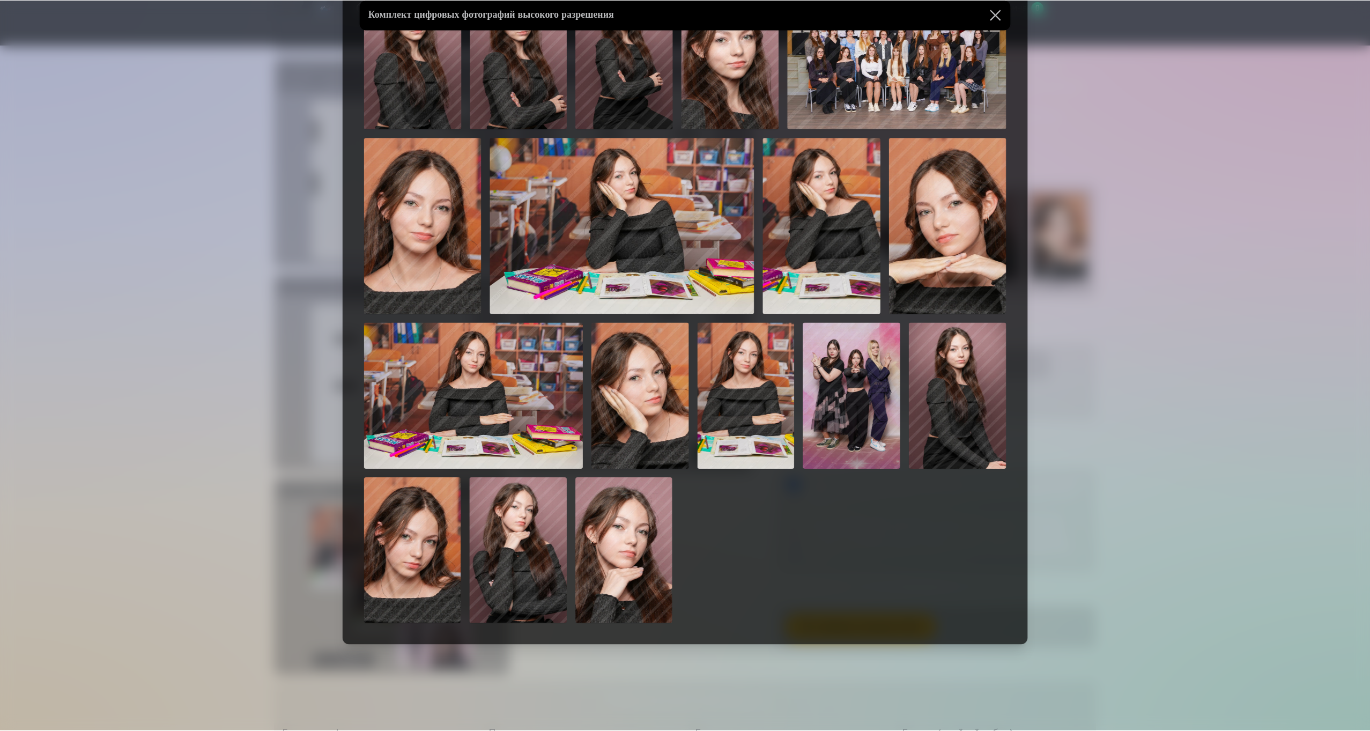
scroll to position [277, 0]
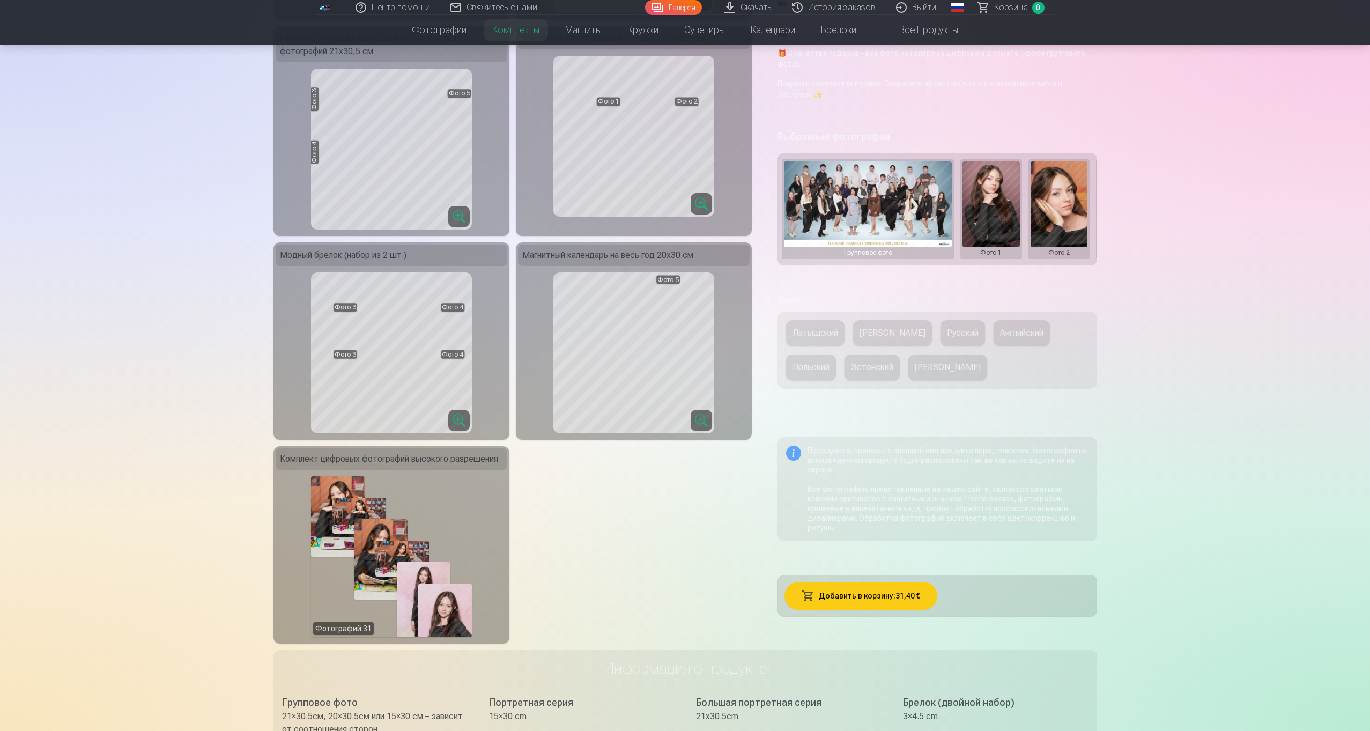
click at [369, 589] on div "Фотографий : 31" at bounding box center [391, 556] width 161 height 161
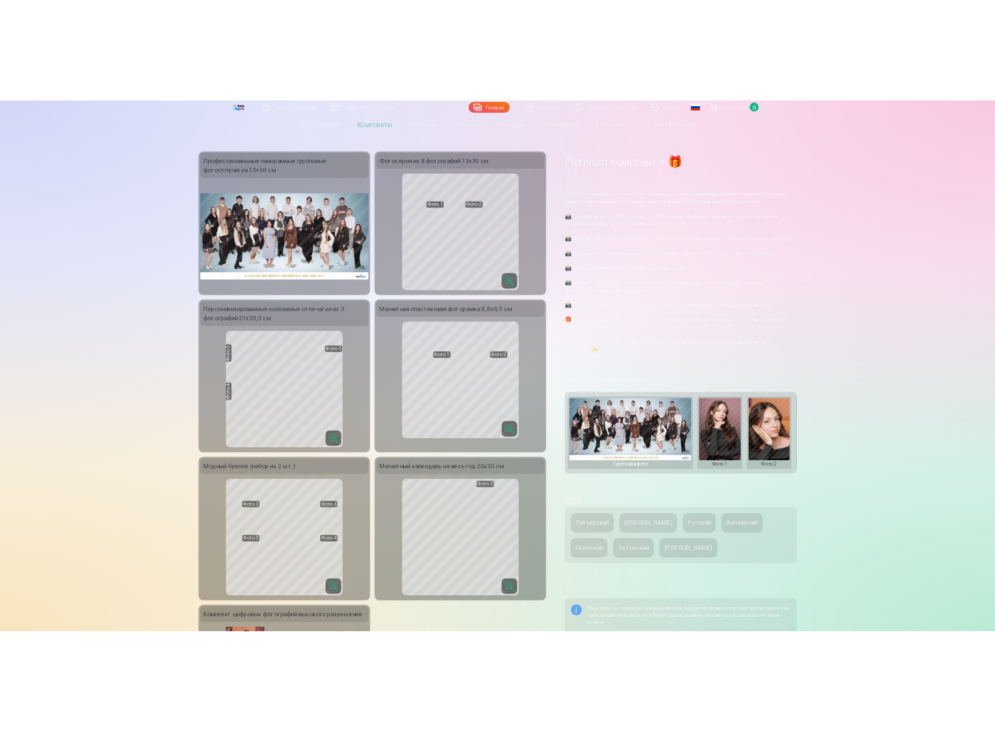
scroll to position [24, 0]
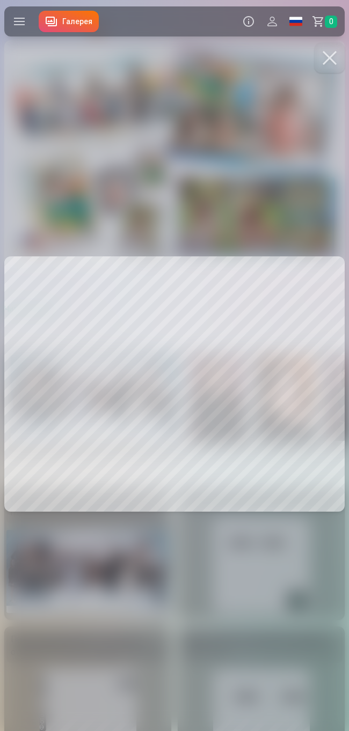
click at [187, 195] on div at bounding box center [174, 365] width 349 height 731
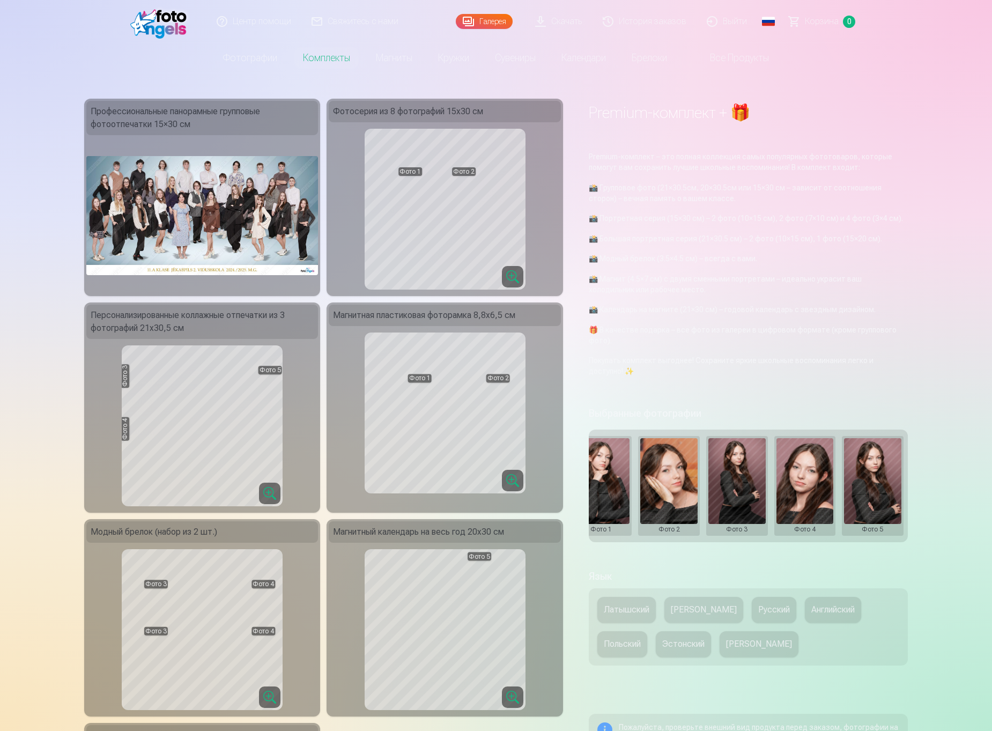
scroll to position [0, 201]
click at [876, 479] on button at bounding box center [872, 485] width 57 height 95
click at [876, 482] on button "Заменить фото" at bounding box center [873, 488] width 93 height 30
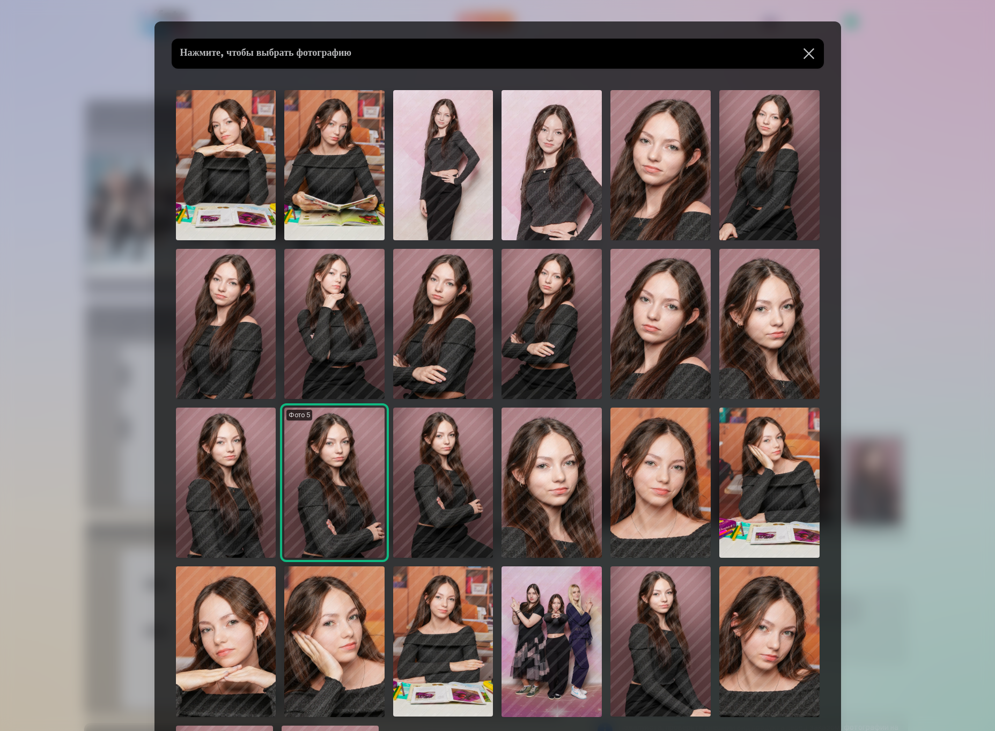
click at [775, 453] on img at bounding box center [769, 483] width 100 height 150
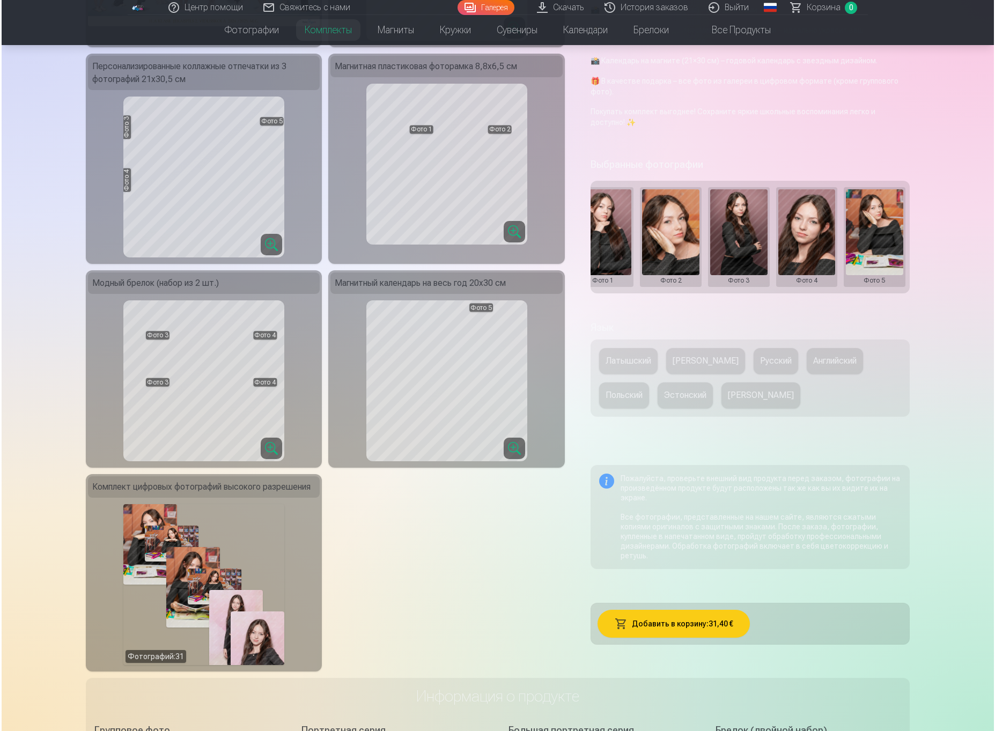
scroll to position [264, 0]
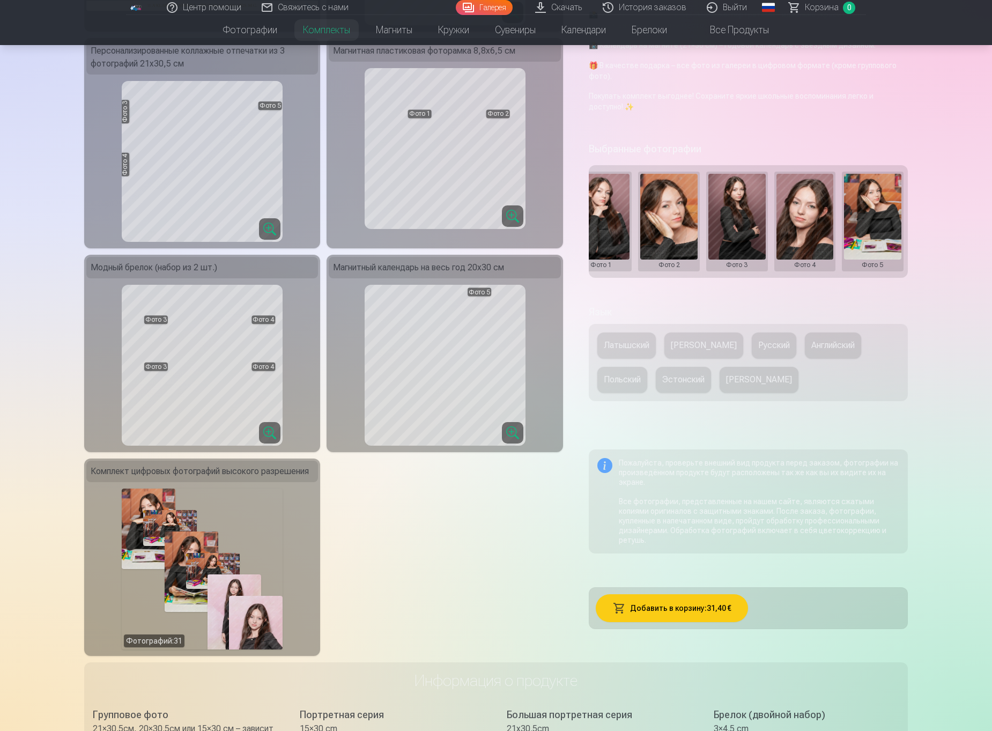
click at [649, 589] on div "Добавить в корзину : 31,40 €" at bounding box center [748, 608] width 319 height 42
click at [657, 597] on button "Добавить в корзину : 31,40 €" at bounding box center [672, 608] width 153 height 28
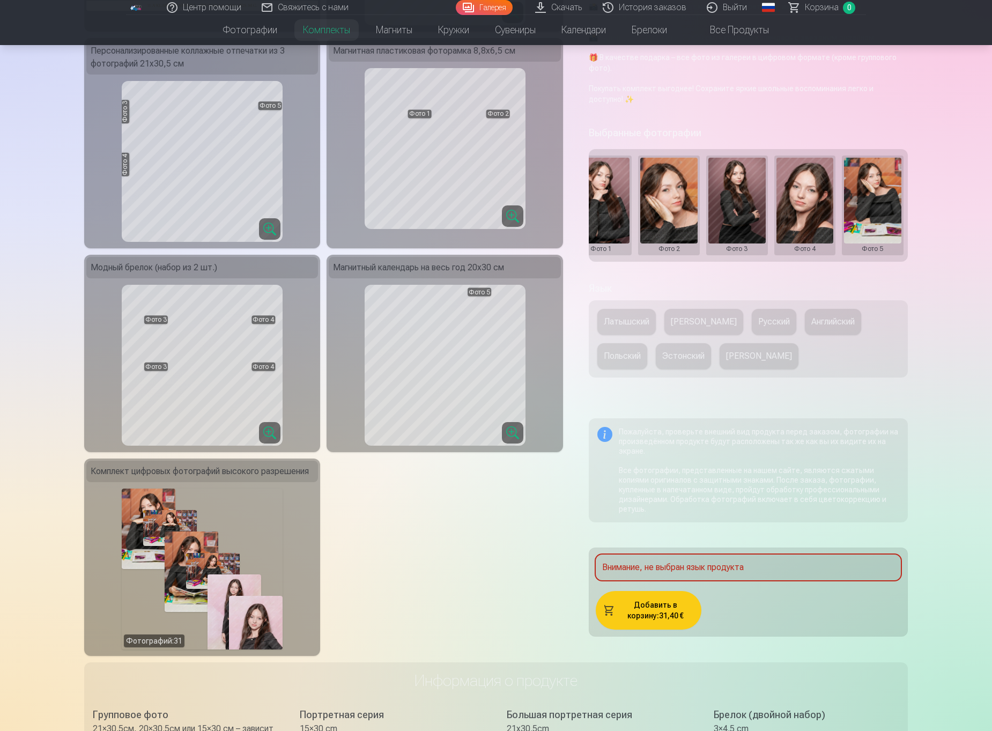
click at [687, 365] on button "Эстонский" at bounding box center [683, 356] width 55 height 26
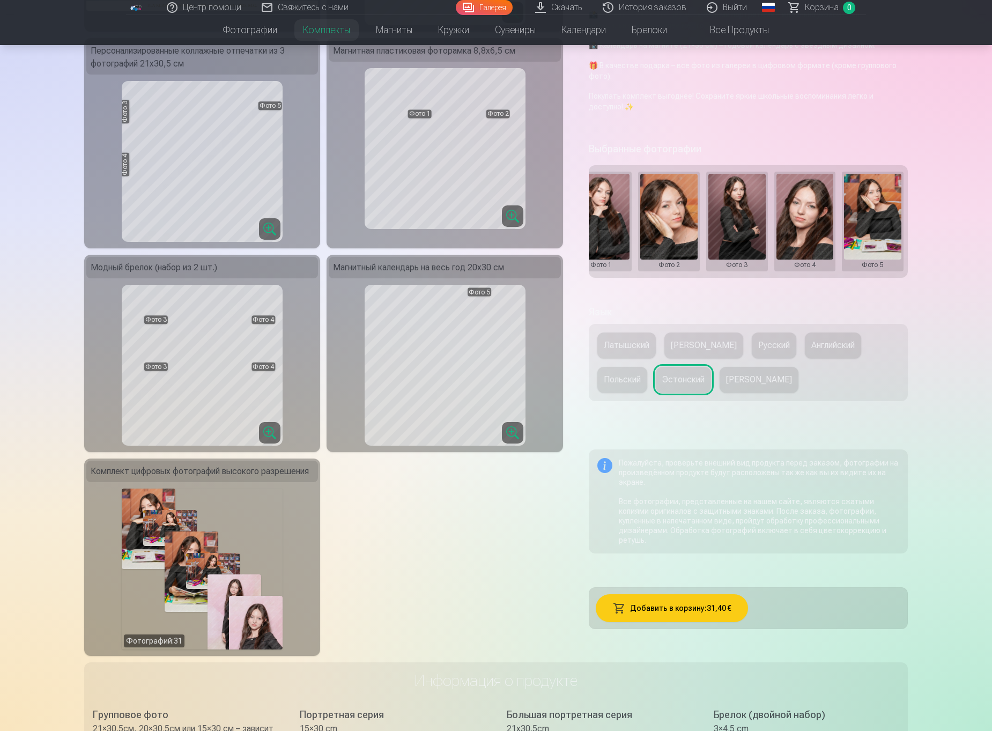
click at [679, 605] on button "Добавить в корзину : 31,40 €" at bounding box center [672, 608] width 153 height 28
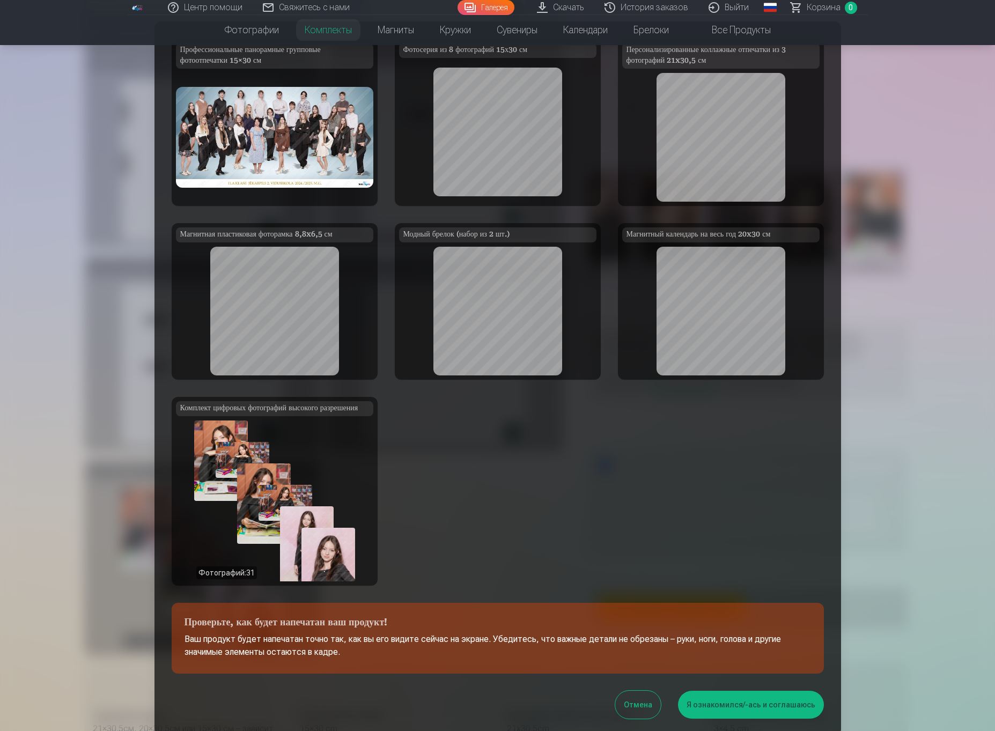
scroll to position [101, 0]
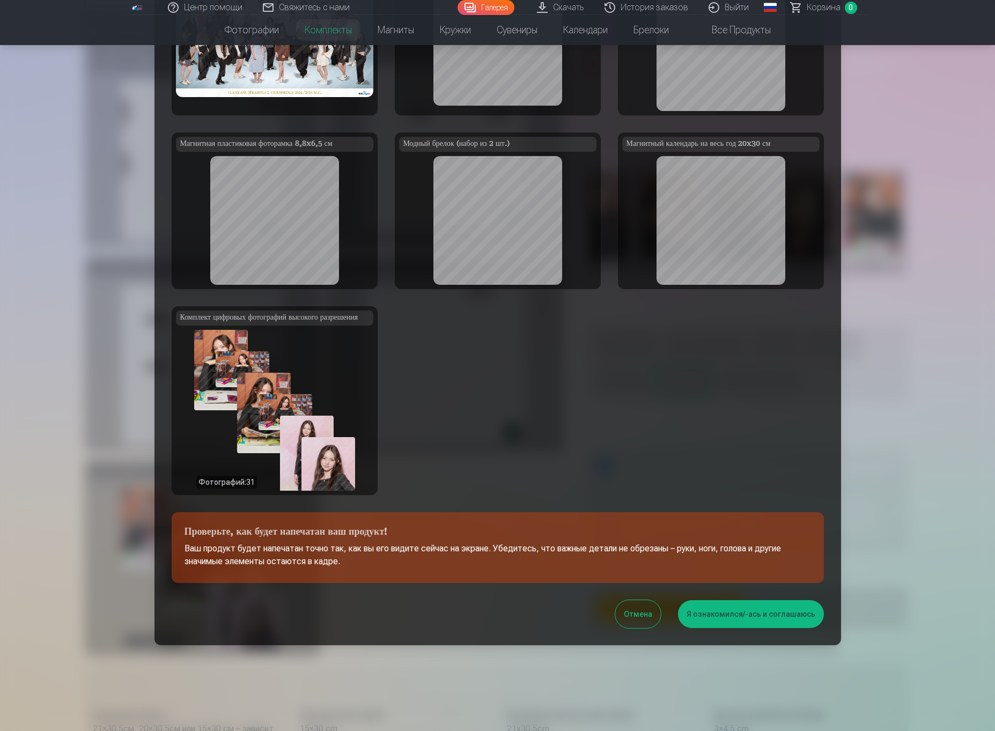
click at [772, 611] on button "Я ознакомился/-ась и соглашаюсь" at bounding box center [751, 614] width 146 height 28
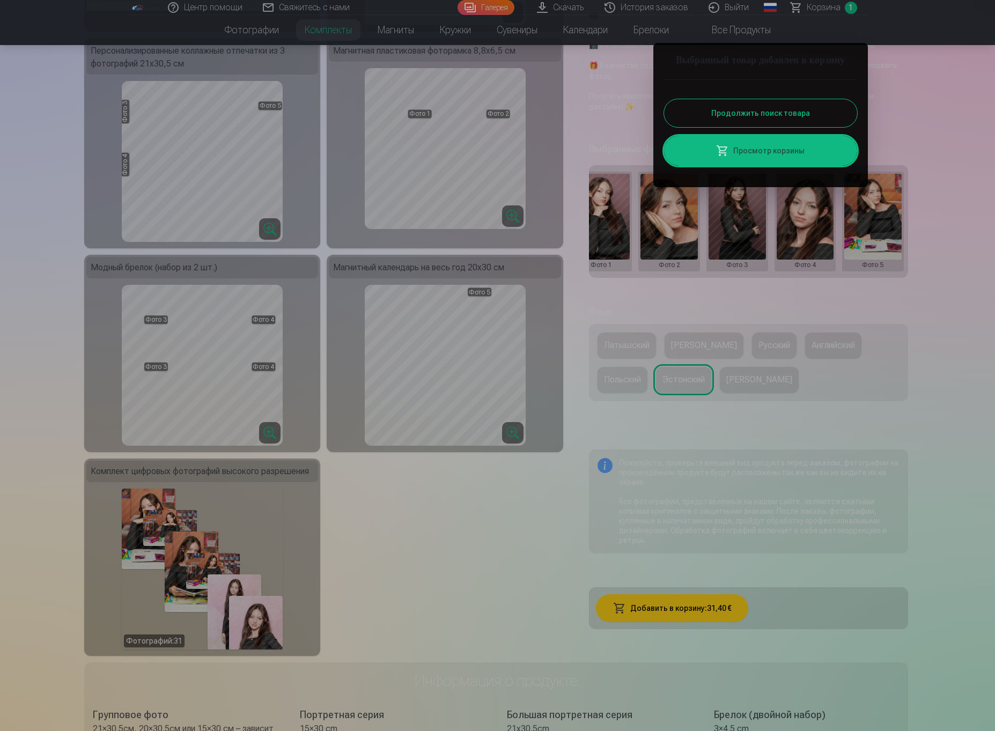
click at [787, 166] on link "Просмотр корзины" at bounding box center [760, 151] width 193 height 30
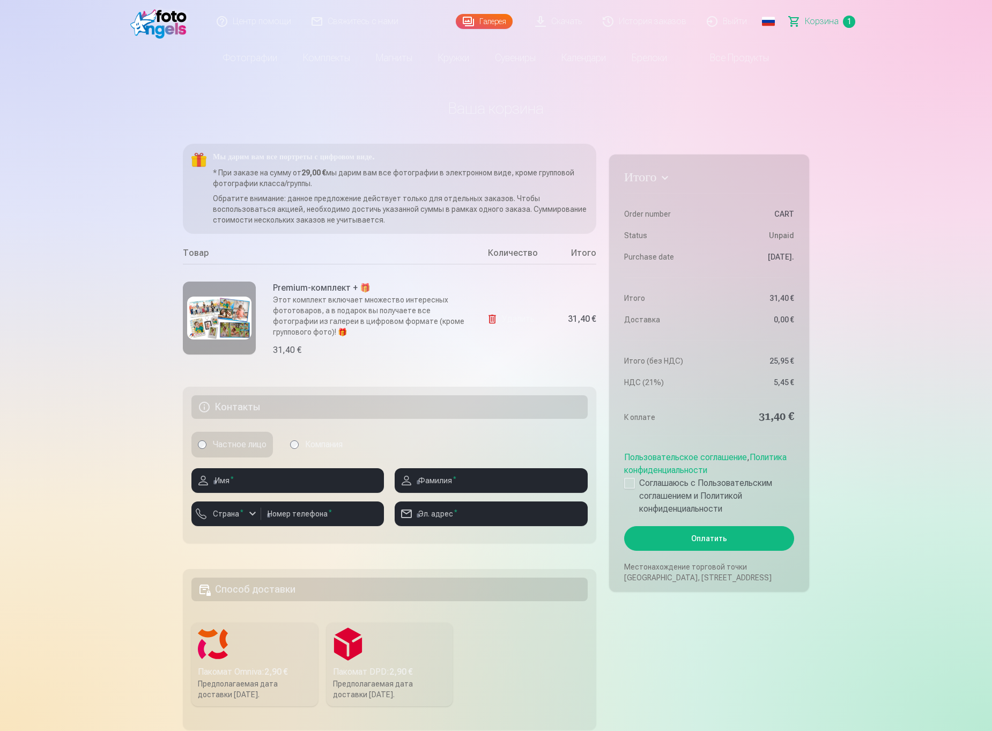
click at [191, 323] on img at bounding box center [219, 318] width 64 height 43
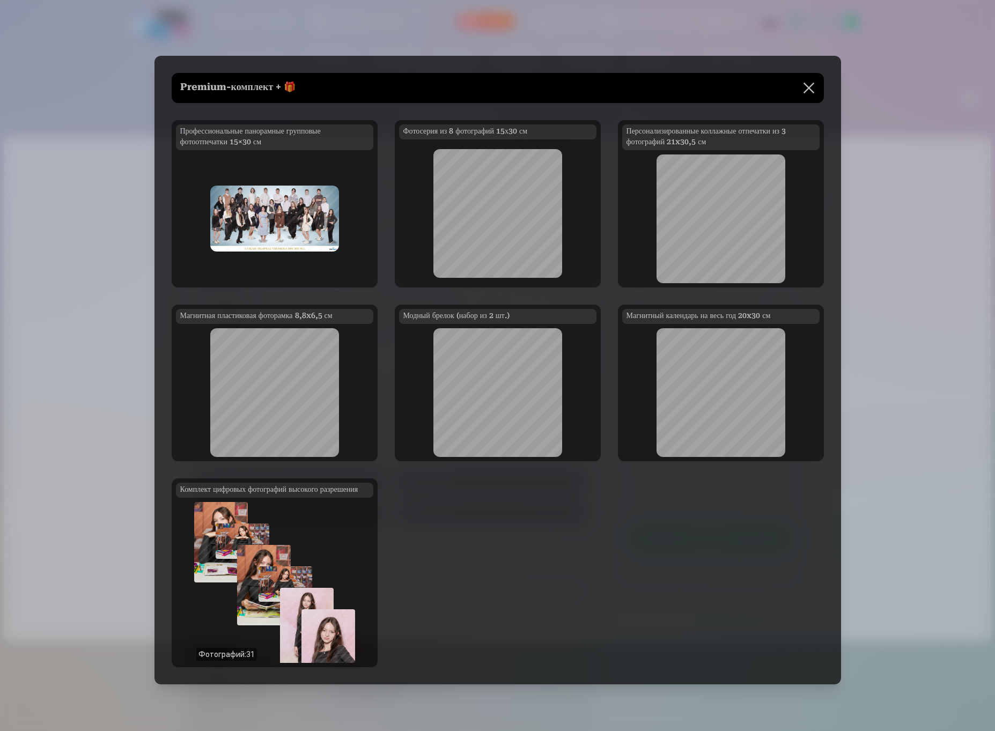
click at [815, 79] on button at bounding box center [809, 88] width 30 height 30
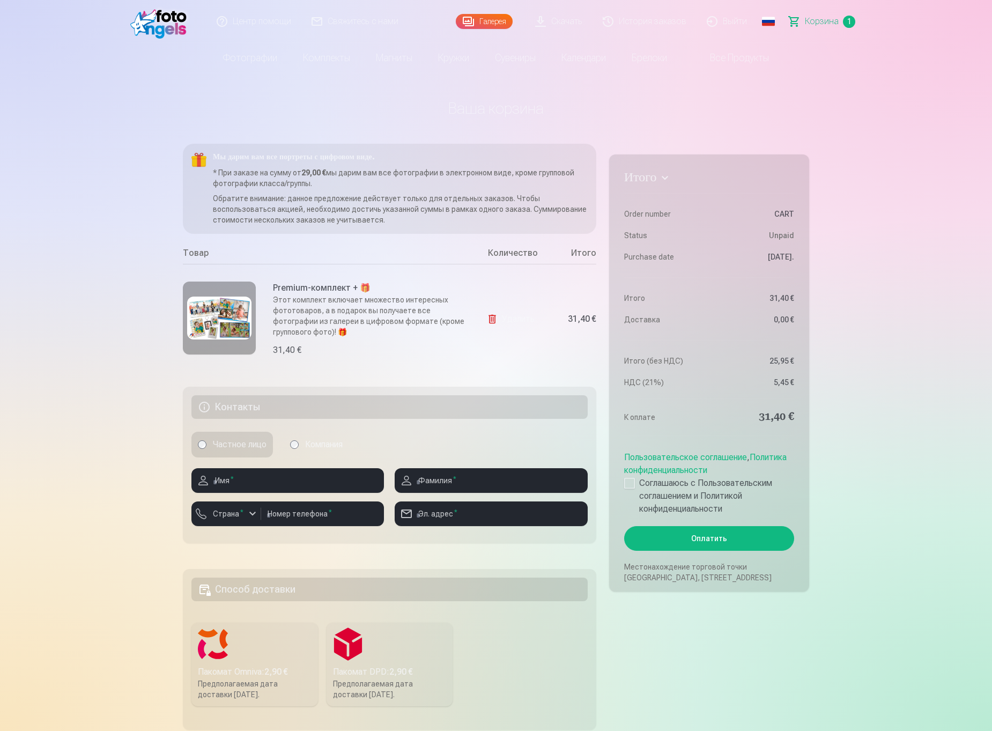
click at [237, 327] on img at bounding box center [219, 318] width 64 height 43
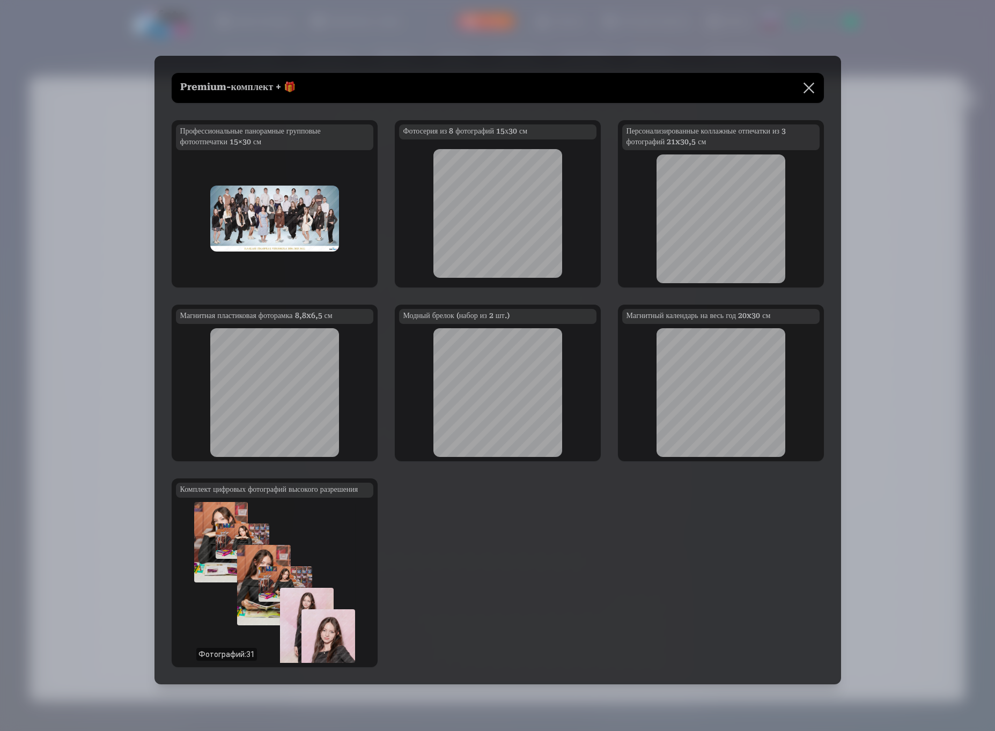
click at [803, 76] on button at bounding box center [809, 88] width 30 height 30
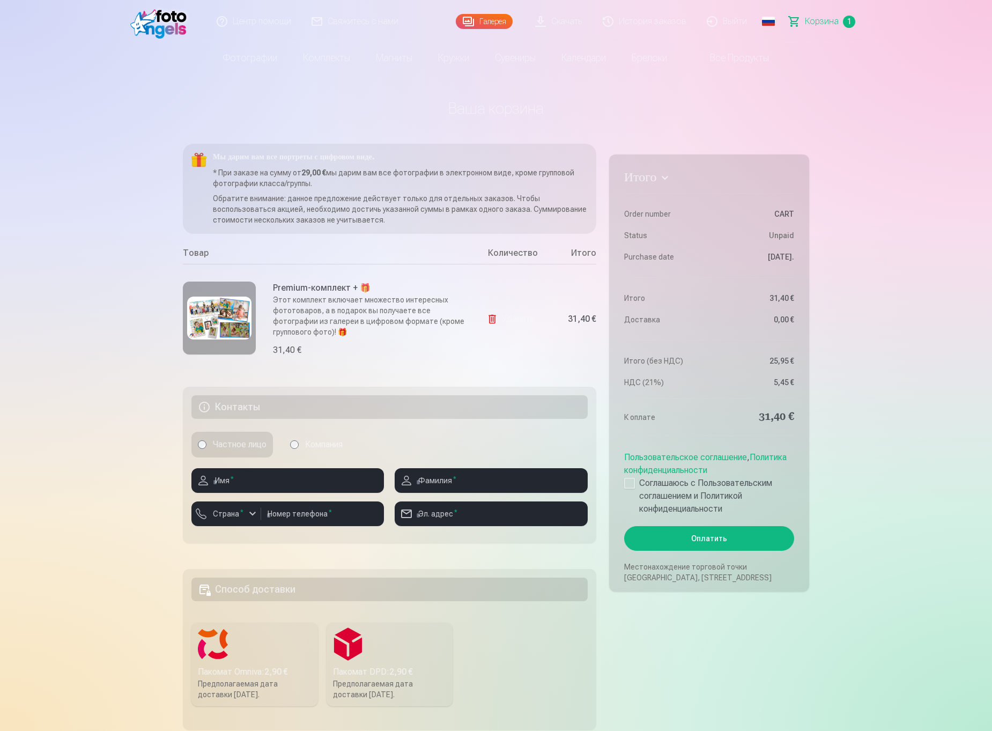
click at [220, 328] on img at bounding box center [219, 318] width 64 height 43
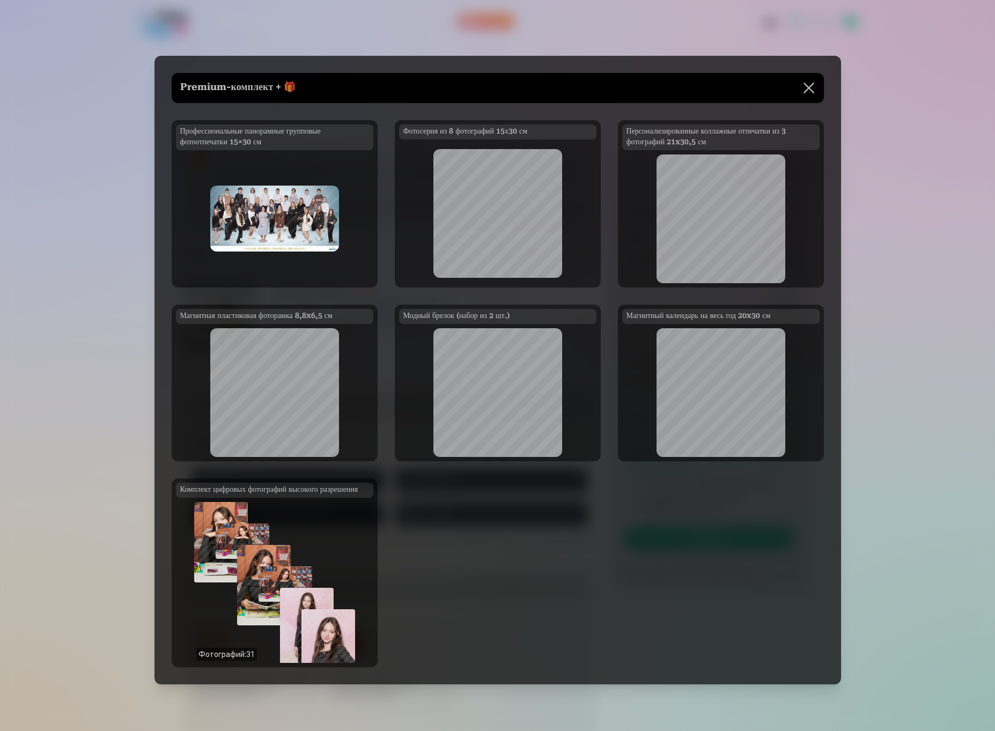
click at [287, 243] on img at bounding box center [274, 219] width 129 height 66
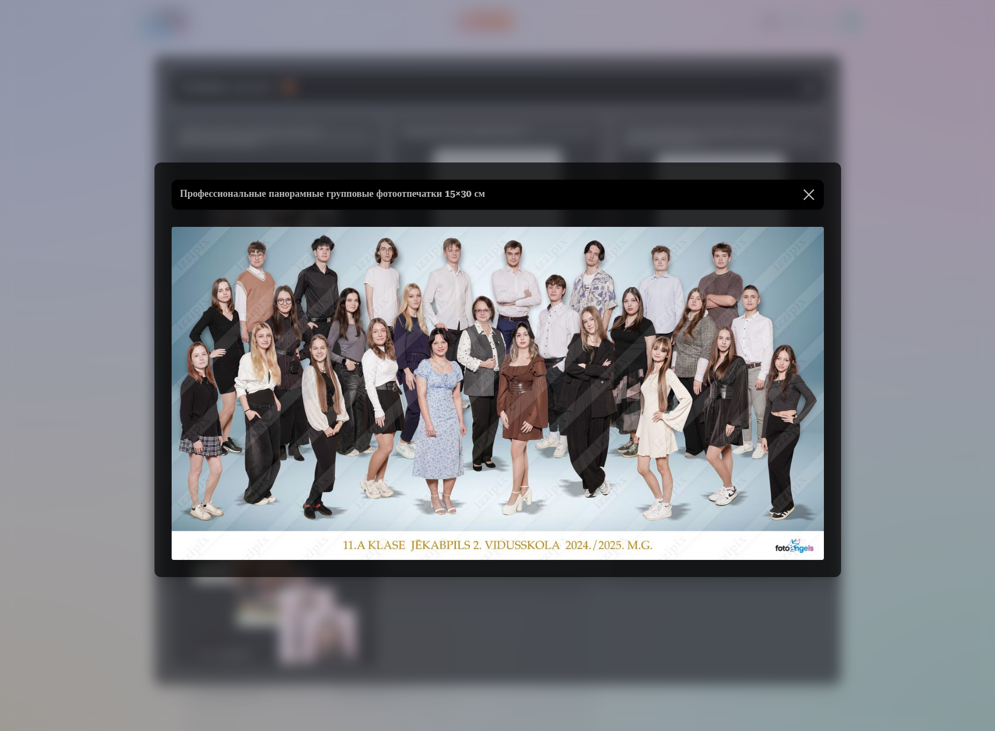
click at [813, 195] on button at bounding box center [809, 195] width 30 height 30
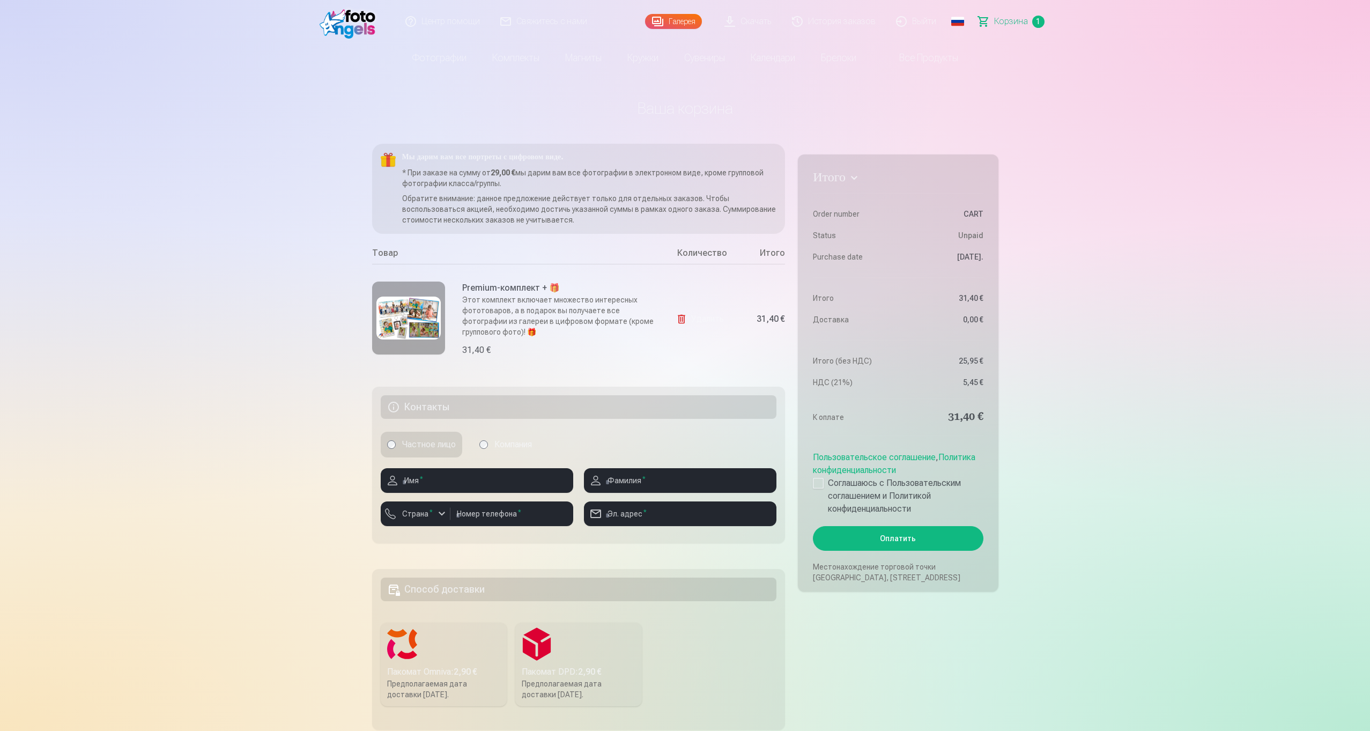
click at [423, 307] on img at bounding box center [408, 318] width 64 height 43
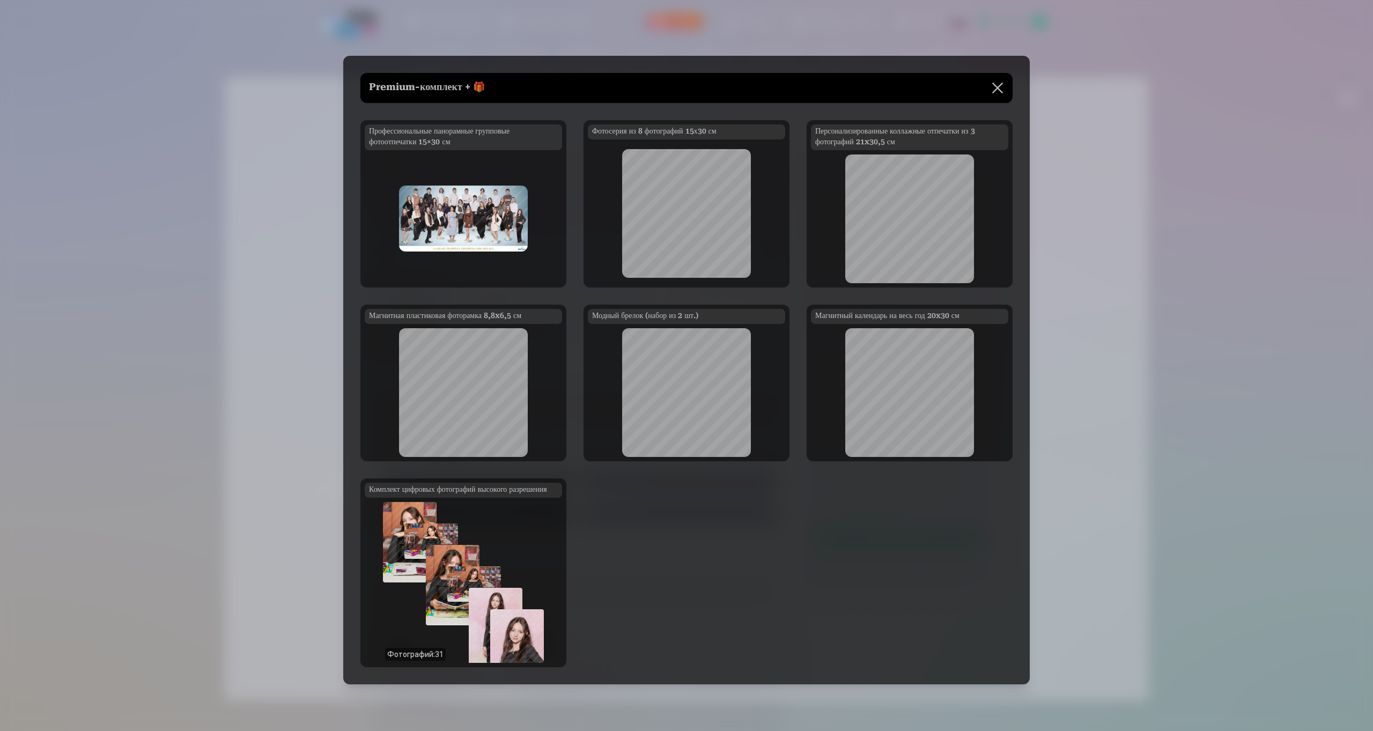
click at [994, 85] on button at bounding box center [997, 88] width 30 height 30
